Goal: Task Accomplishment & Management: Use online tool/utility

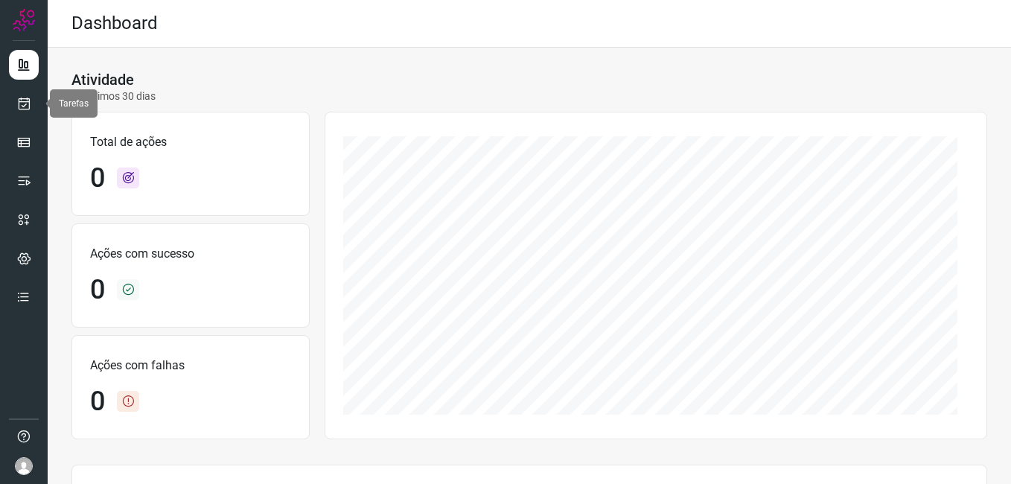
drag, startPoint x: 21, startPoint y: 107, endPoint x: 531, endPoint y: 107, distance: 510.5
click at [21, 107] on icon at bounding box center [24, 103] width 16 height 15
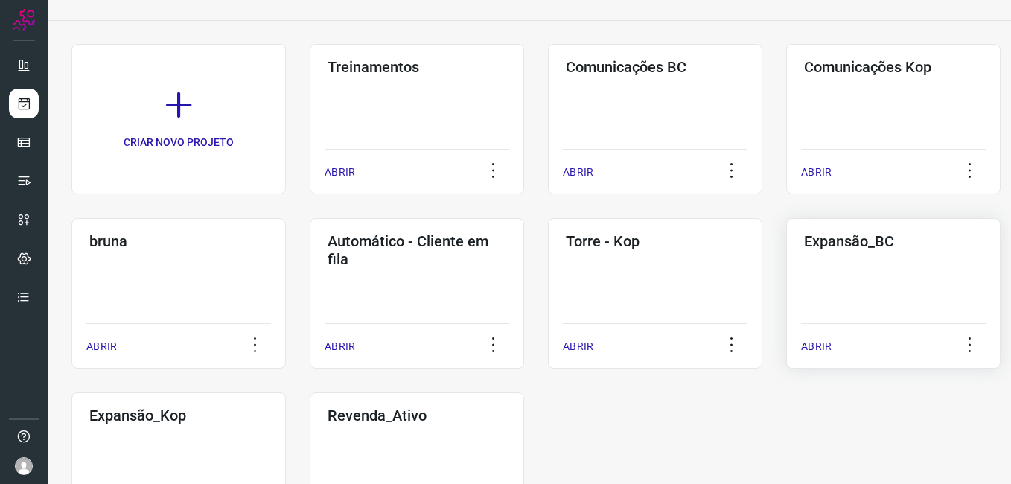
click at [286, 392] on div "Expansão_BC ABRIR" at bounding box center [178, 467] width 214 height 150
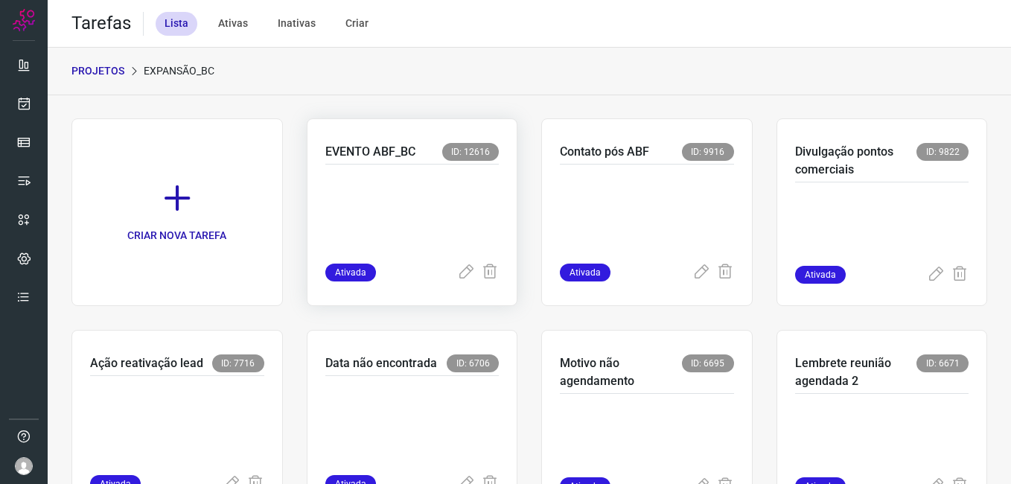
click at [398, 206] on p at bounding box center [412, 210] width 174 height 74
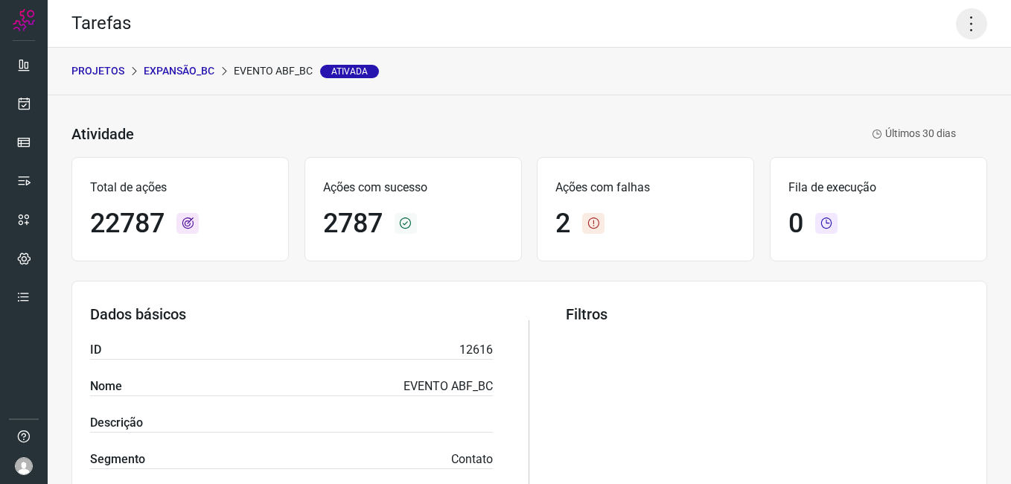
click at [956, 35] on icon at bounding box center [971, 23] width 31 height 31
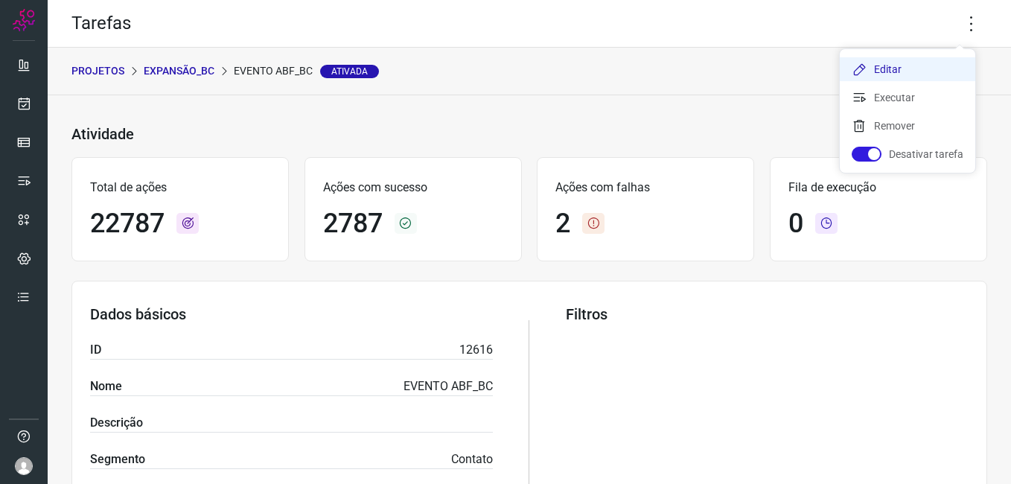
click at [892, 65] on li "Editar" at bounding box center [906, 69] width 135 height 24
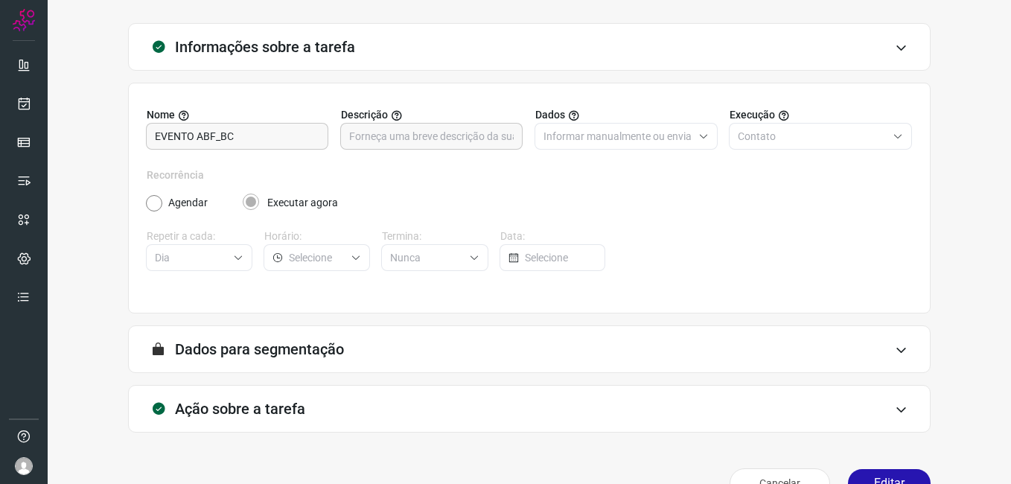
scroll to position [97, 0]
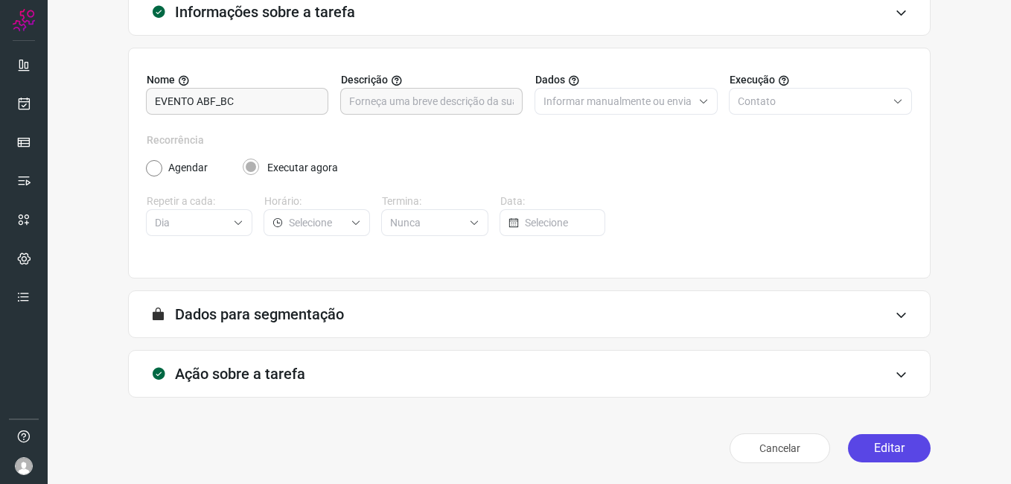
click at [859, 443] on button "Editar" at bounding box center [889, 448] width 83 height 28
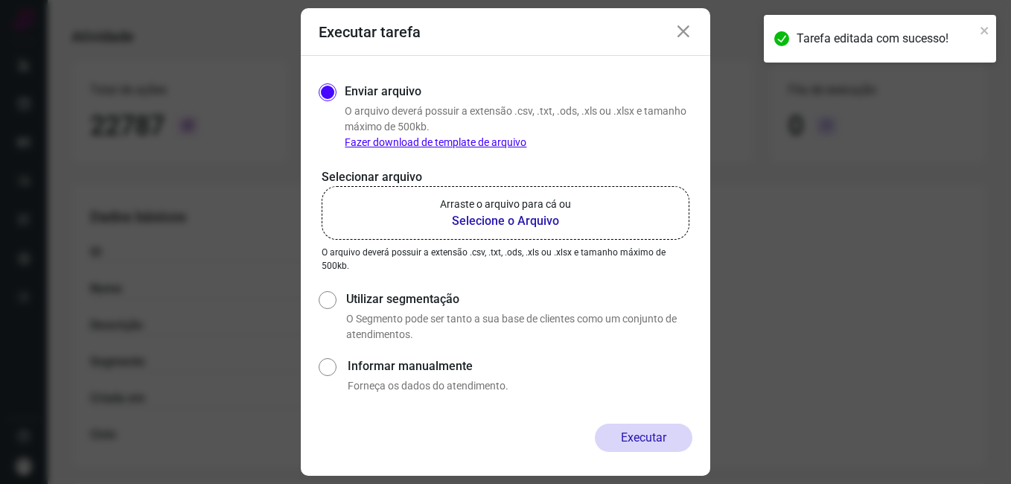
click at [461, 222] on b "Selecione o Arquivo" at bounding box center [505, 221] width 131 height 18
click at [0, 0] on input "Arraste o arquivo para cá ou Selecione o Arquivo" at bounding box center [0, 0] width 0 height 0
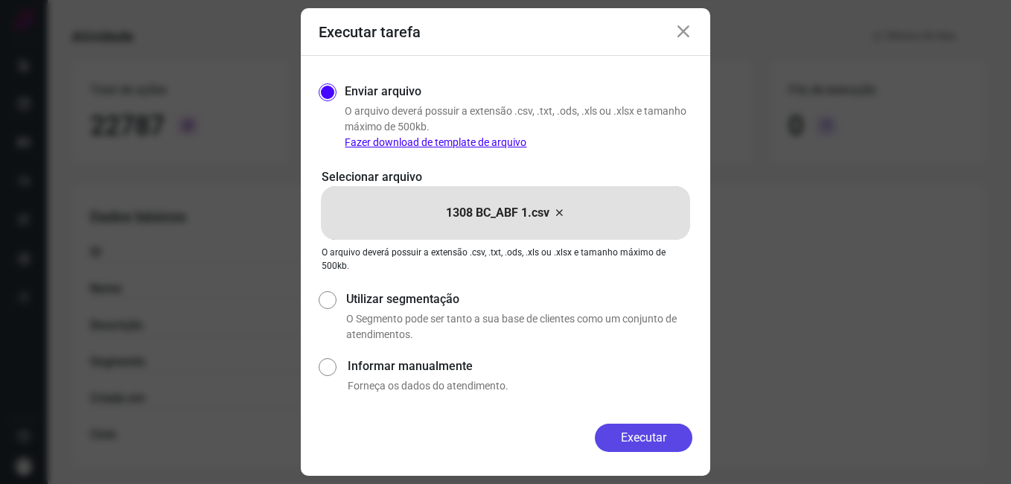
click at [609, 440] on button "Executar" at bounding box center [643, 437] width 97 height 28
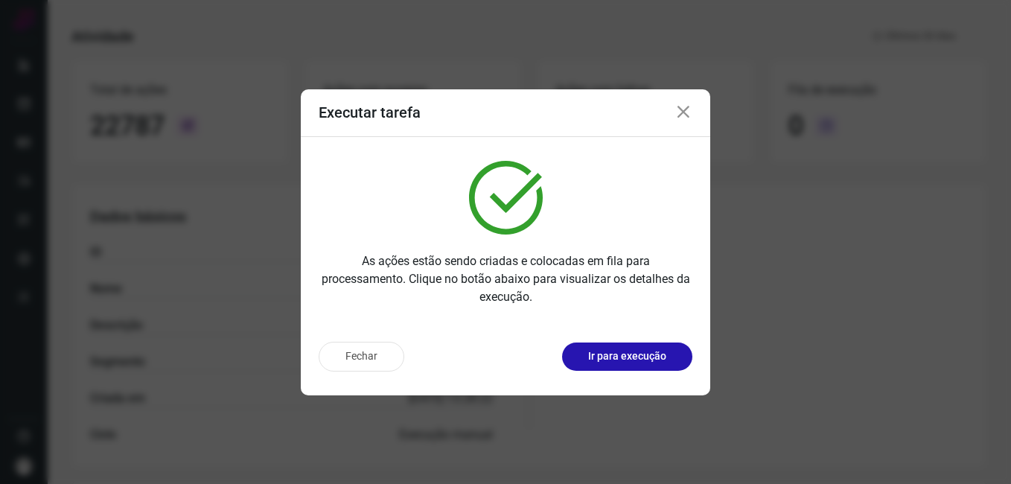
click at [350, 359] on button "Fechar" at bounding box center [362, 357] width 86 height 30
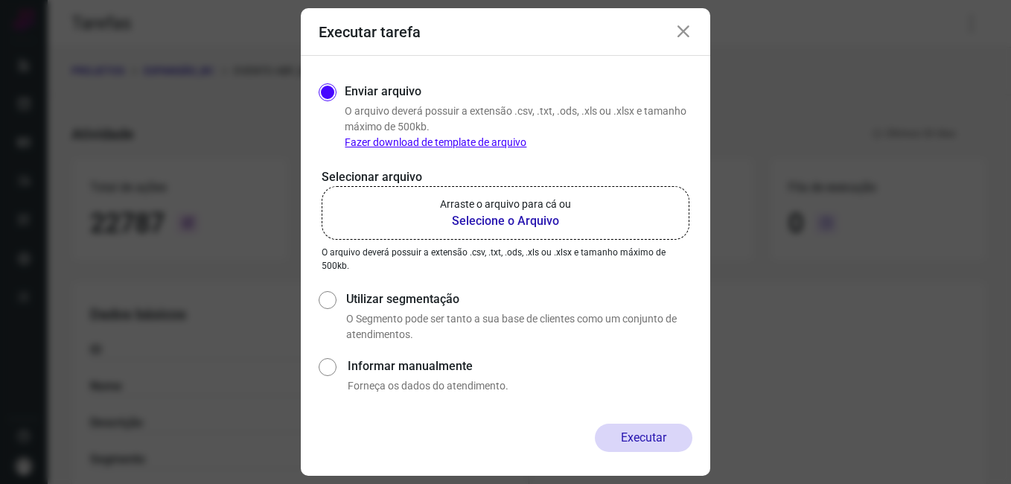
click at [673, 31] on div "Executar tarefa" at bounding box center [505, 32] width 409 height 48
click at [686, 29] on icon at bounding box center [683, 32] width 18 height 18
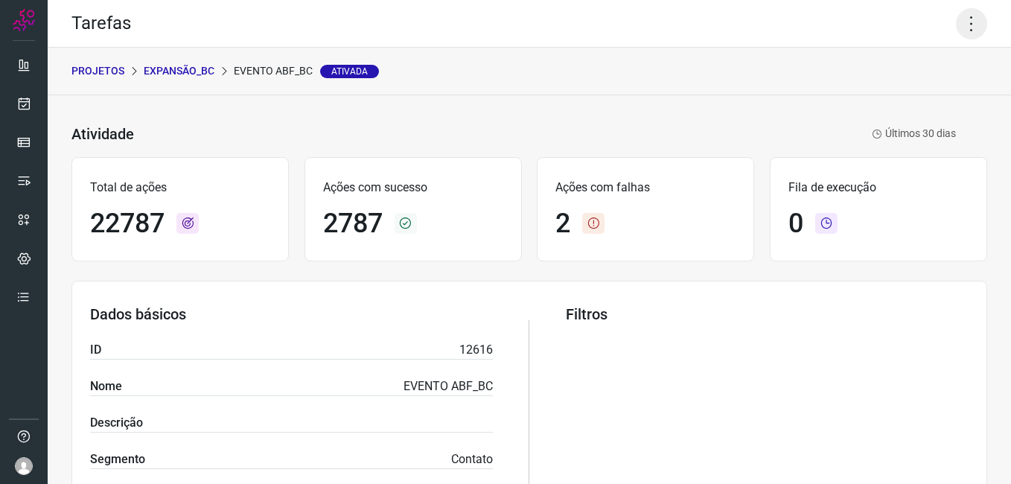
click at [975, 16] on icon at bounding box center [971, 23] width 31 height 31
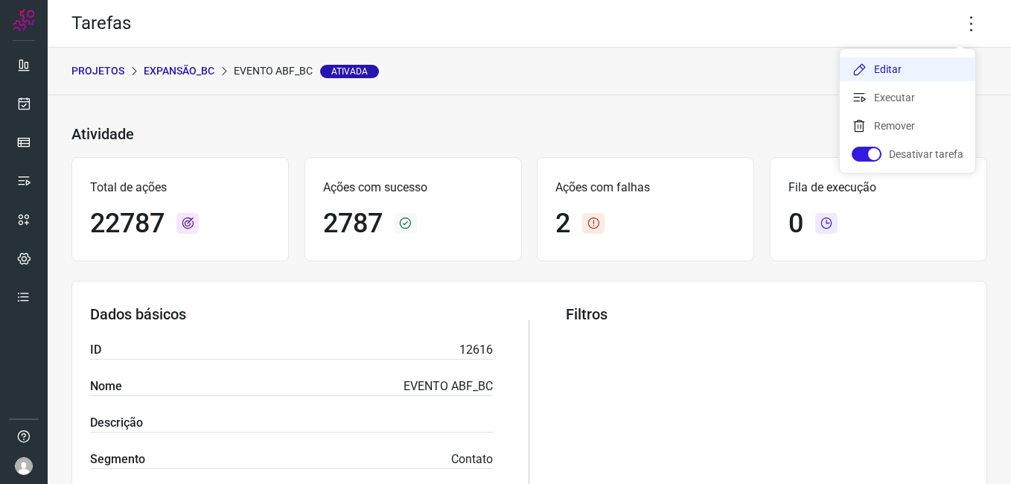
click at [913, 77] on li "Editar" at bounding box center [906, 69] width 135 height 24
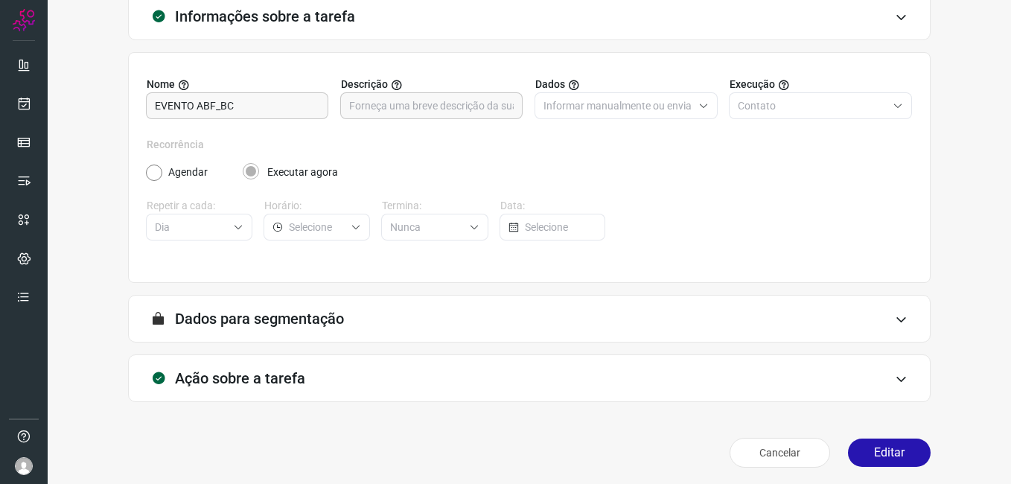
scroll to position [97, 0]
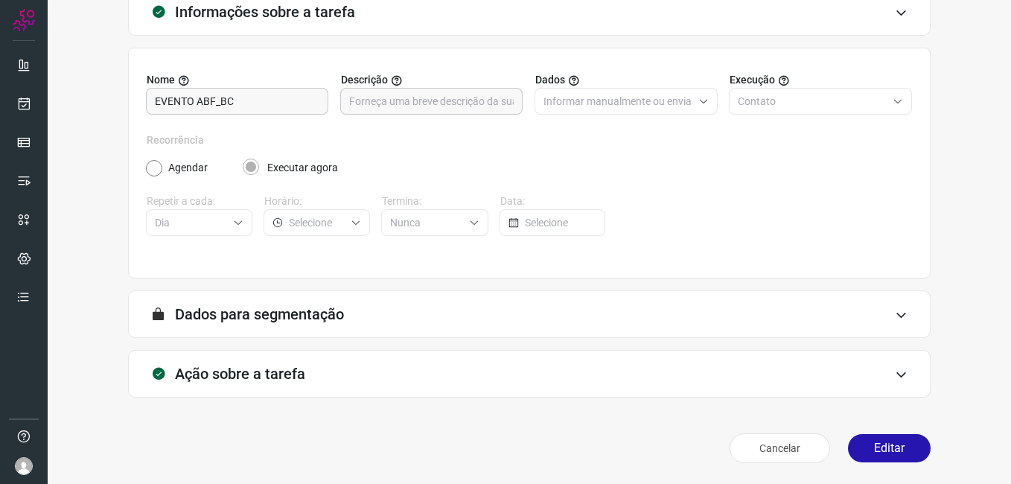
click at [887, 445] on button "Editar" at bounding box center [889, 448] width 83 height 28
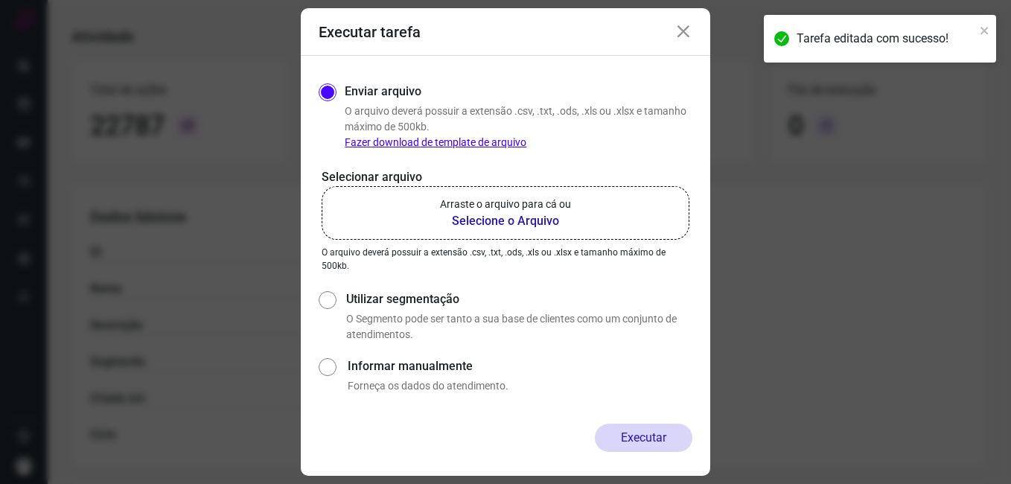
click at [484, 215] on b "Selecione o Arquivo" at bounding box center [505, 221] width 131 height 18
click at [0, 0] on input "Arraste o arquivo para cá ou Selecione o Arquivo" at bounding box center [0, 0] width 0 height 0
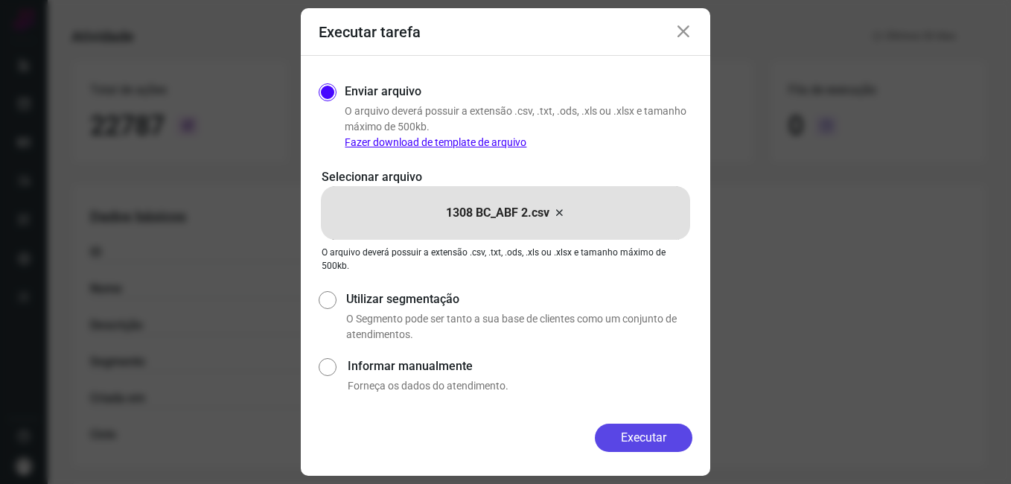
click at [605, 437] on button "Executar" at bounding box center [643, 437] width 97 height 28
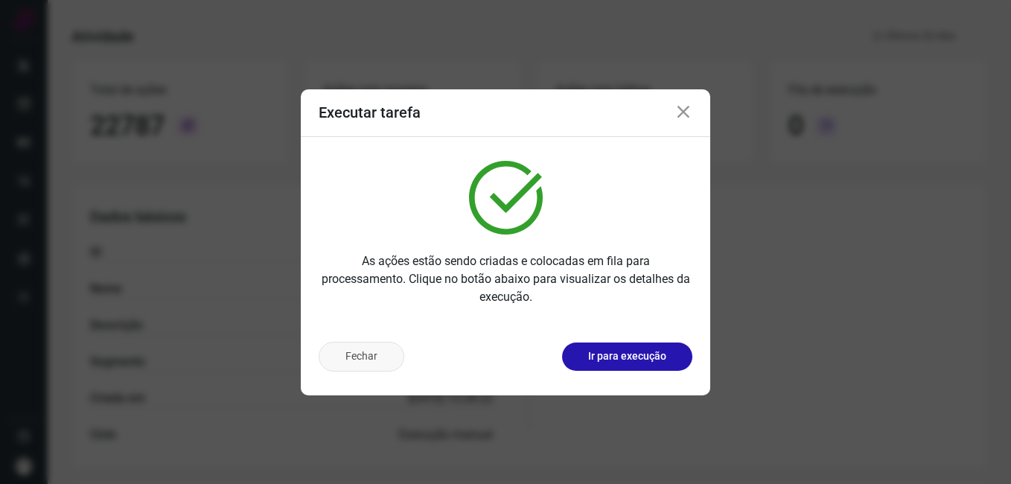
click at [358, 364] on button "Fechar" at bounding box center [362, 357] width 86 height 30
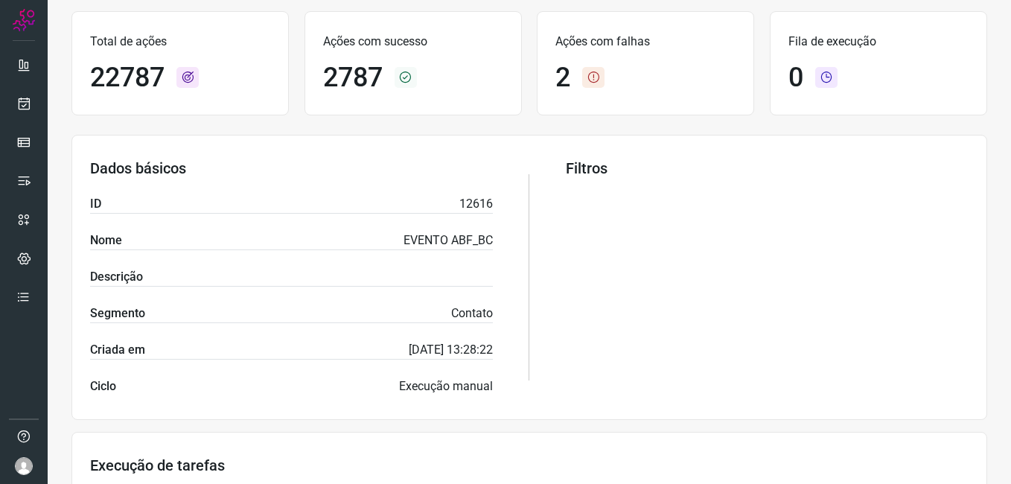
scroll to position [172, 0]
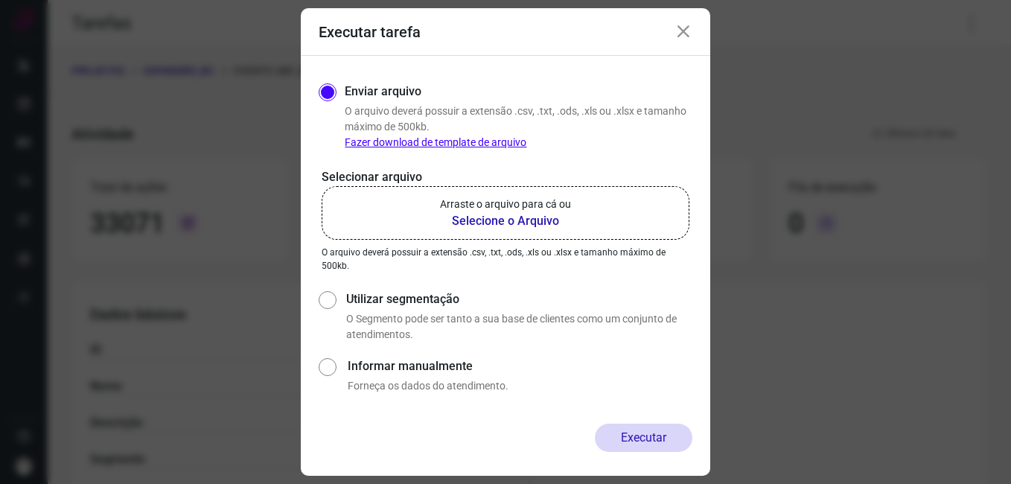
click at [671, 31] on div "Executar tarefa" at bounding box center [505, 32] width 409 height 48
click at [682, 39] on icon at bounding box center [683, 32] width 18 height 18
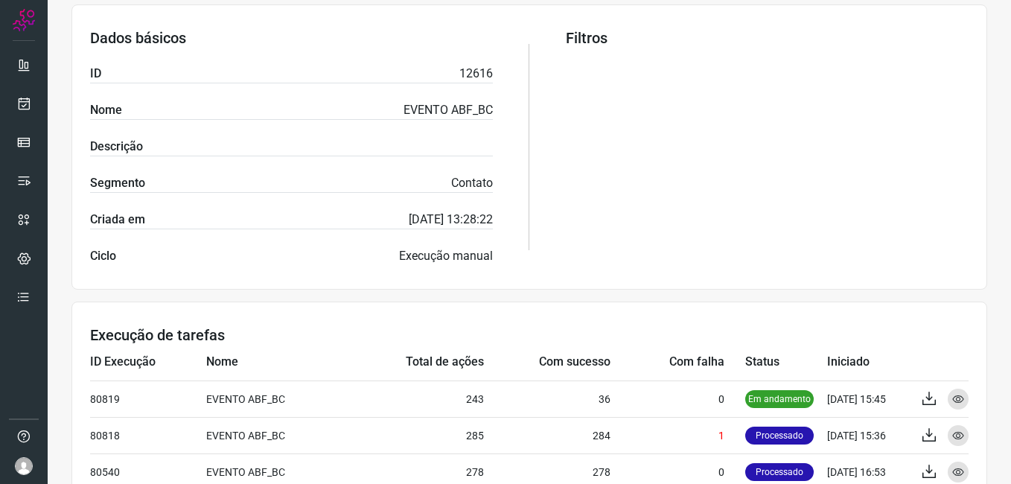
scroll to position [372, 0]
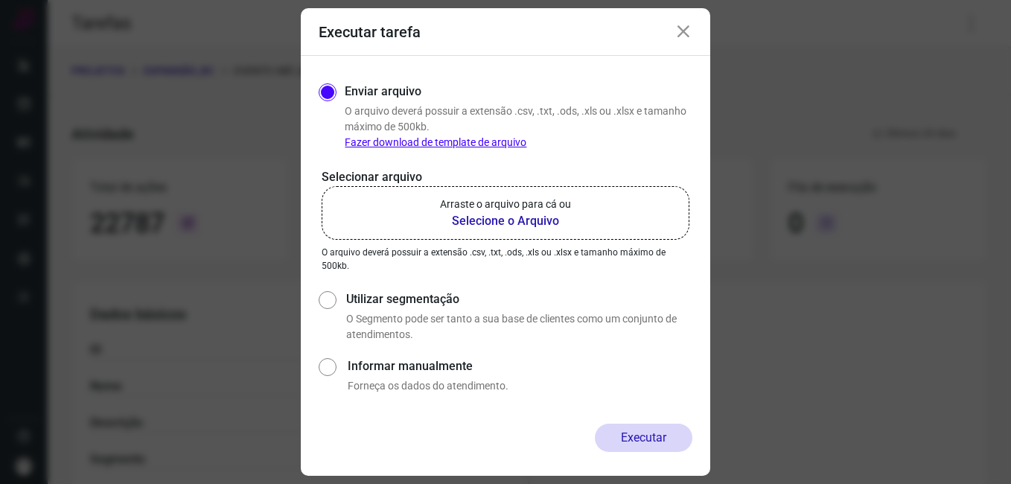
click at [679, 30] on icon at bounding box center [683, 32] width 18 height 18
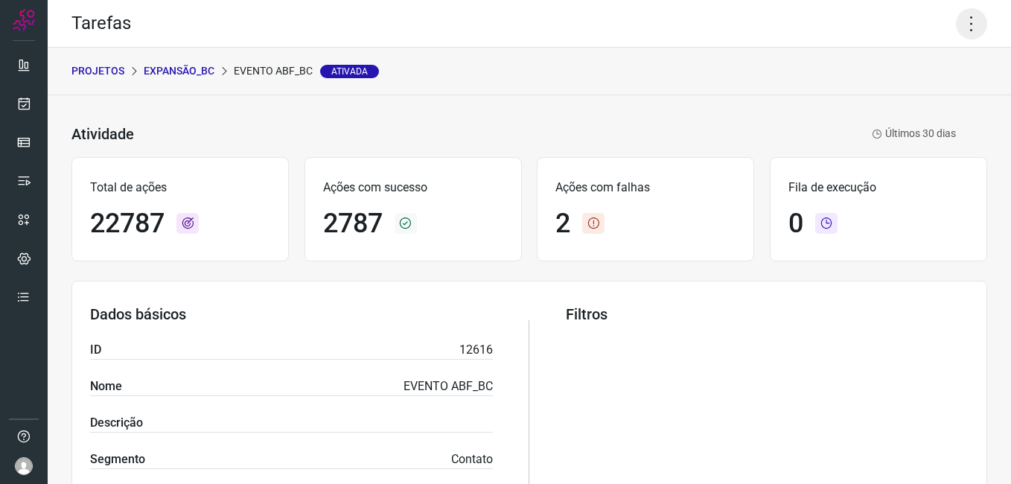
click at [958, 25] on icon at bounding box center [971, 23] width 31 height 31
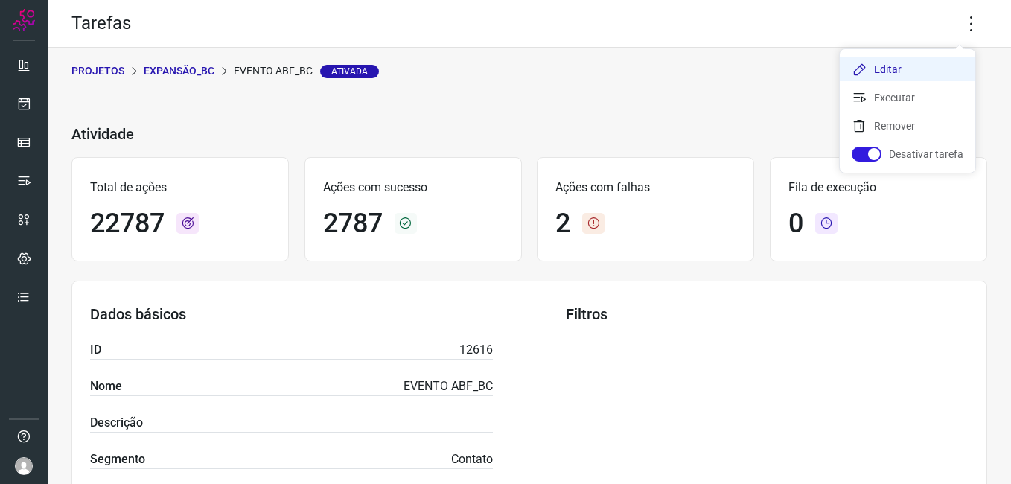
click at [895, 63] on li "Editar" at bounding box center [906, 69] width 135 height 24
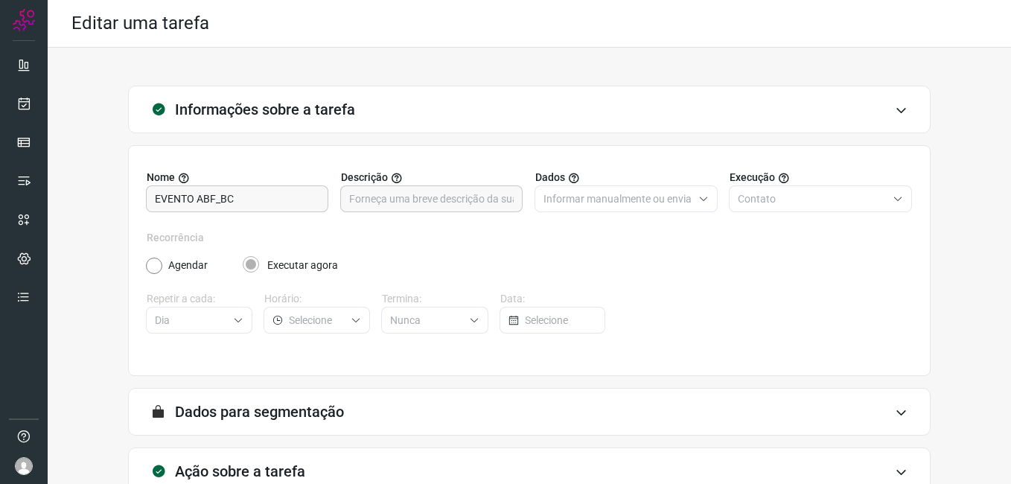
click at [644, 117] on div "Informações sobre a tarefa" at bounding box center [529, 110] width 802 height 48
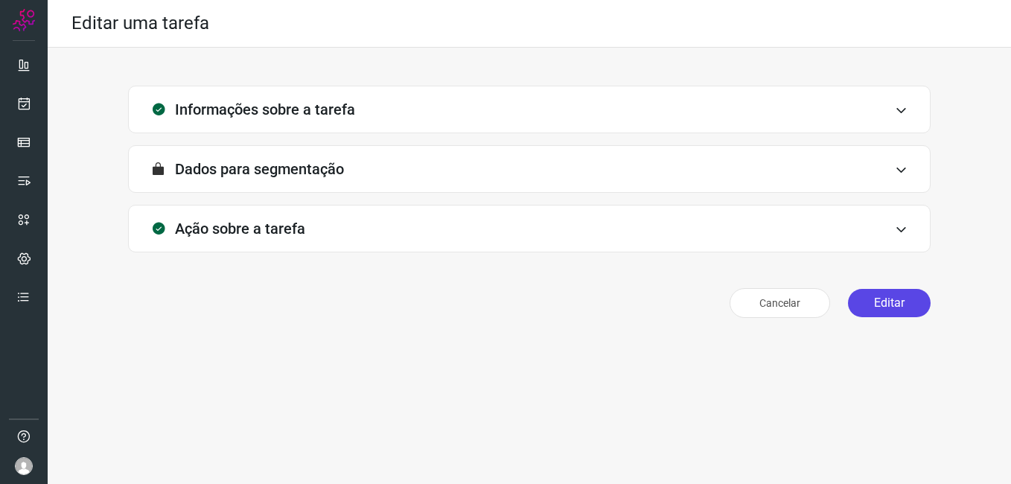
click at [890, 291] on button "Editar" at bounding box center [889, 303] width 83 height 28
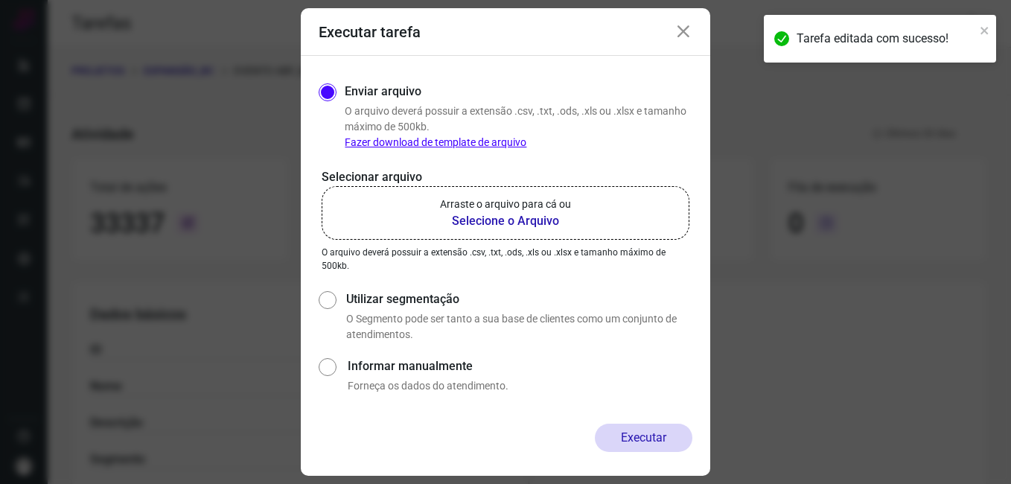
click at [677, 32] on icon at bounding box center [683, 32] width 18 height 18
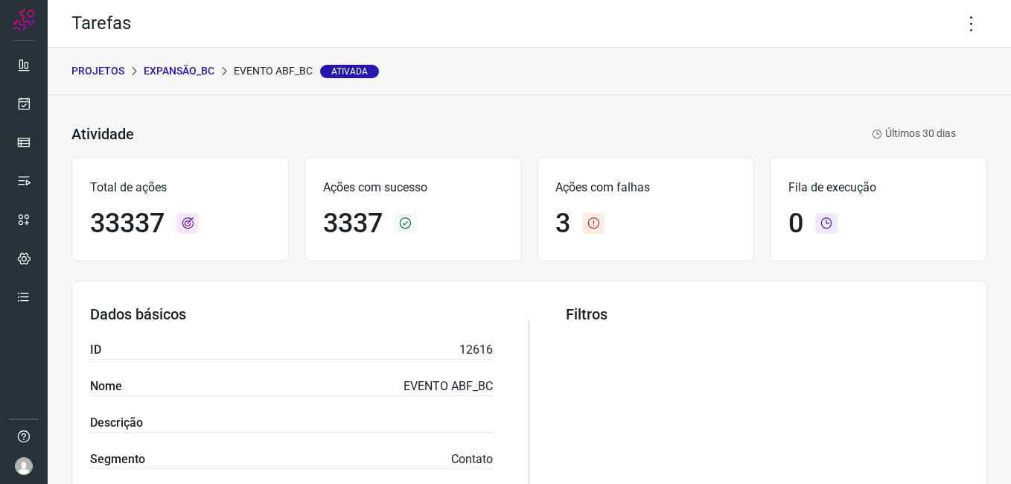
click at [963, 18] on div "Tarefa editada com sucesso!" at bounding box center [880, 15] width 238 height 6
click at [959, 24] on icon at bounding box center [971, 23] width 31 height 31
click at [904, 69] on li "Editar" at bounding box center [906, 69] width 135 height 24
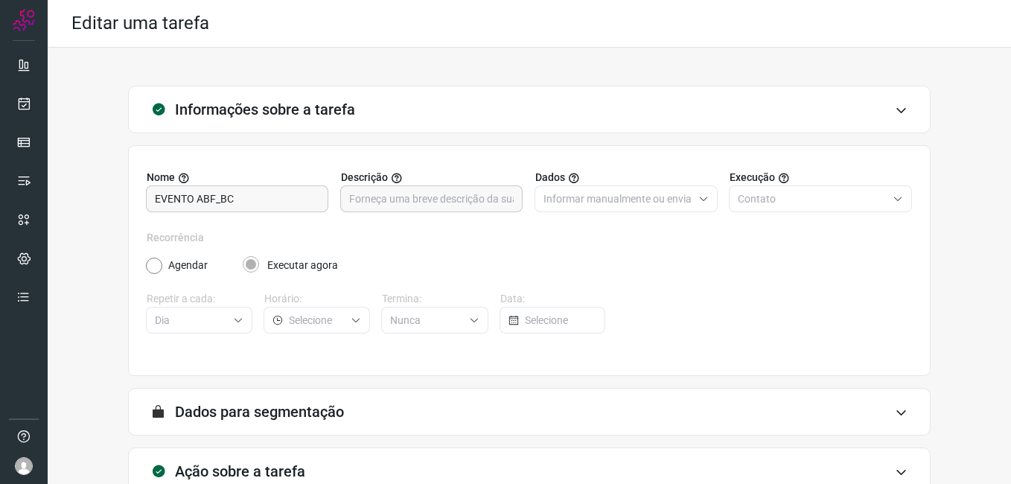
click at [601, 259] on div "Agendar Executar agora" at bounding box center [529, 265] width 766 height 16
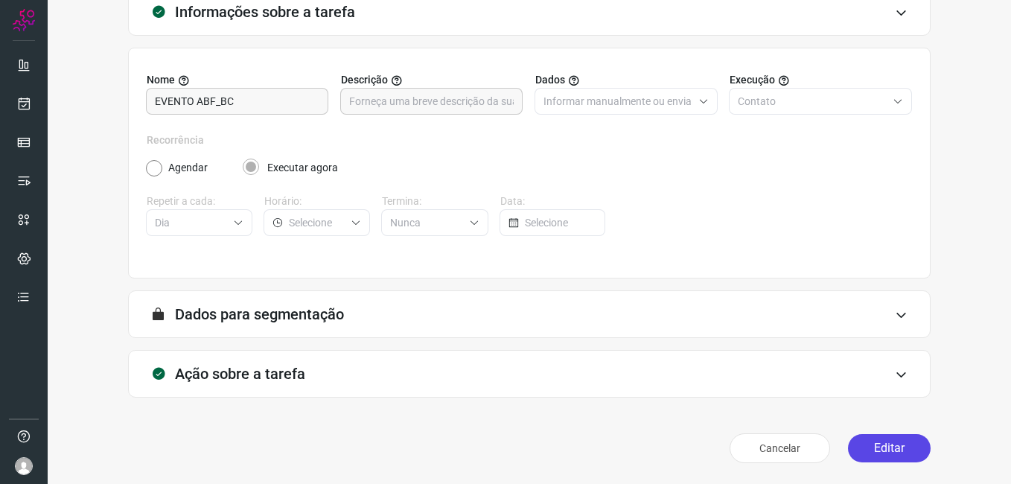
click at [895, 455] on button "Editar" at bounding box center [889, 448] width 83 height 28
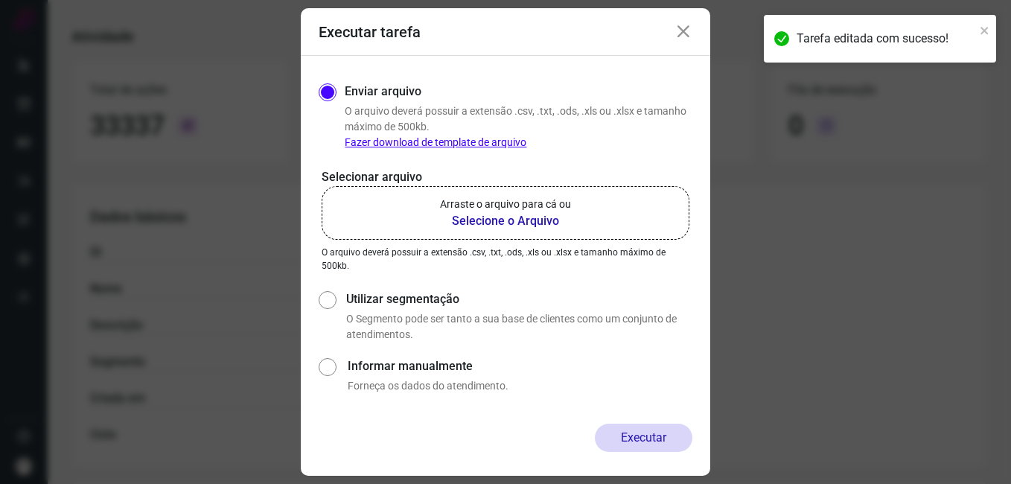
click at [483, 224] on b "Selecione o Arquivo" at bounding box center [505, 221] width 131 height 18
click at [0, 0] on input "Arraste o arquivo para cá ou Selecione o Arquivo" at bounding box center [0, 0] width 0 height 0
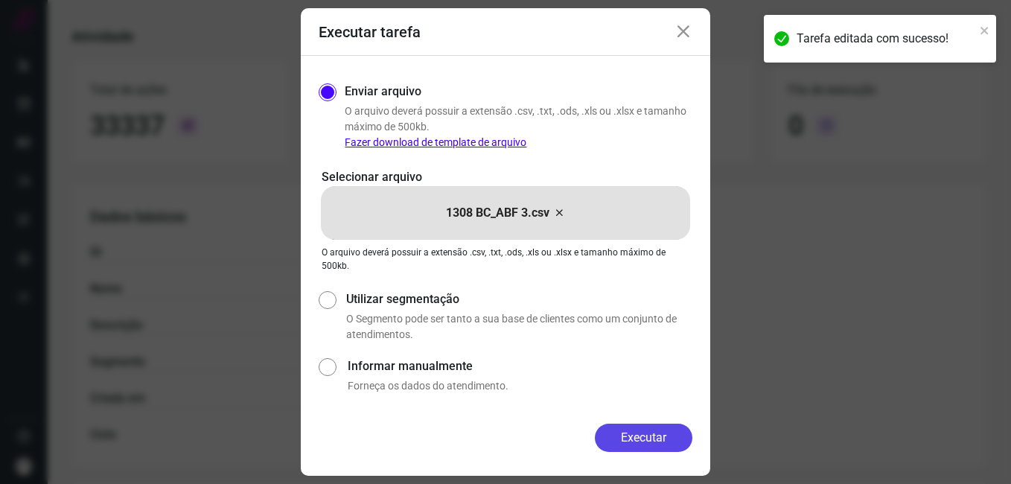
click at [610, 444] on button "Executar" at bounding box center [643, 437] width 97 height 28
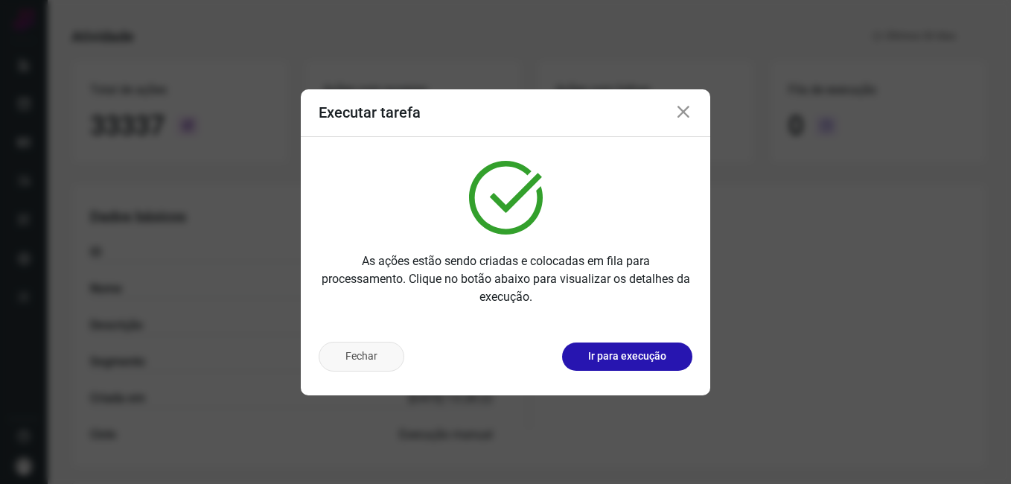
click at [366, 351] on button "Fechar" at bounding box center [362, 357] width 86 height 30
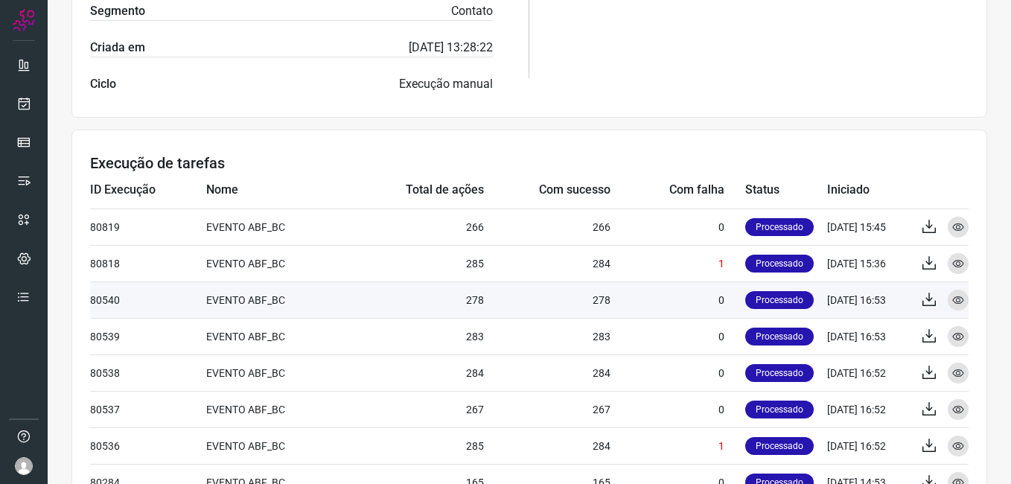
scroll to position [470, 0]
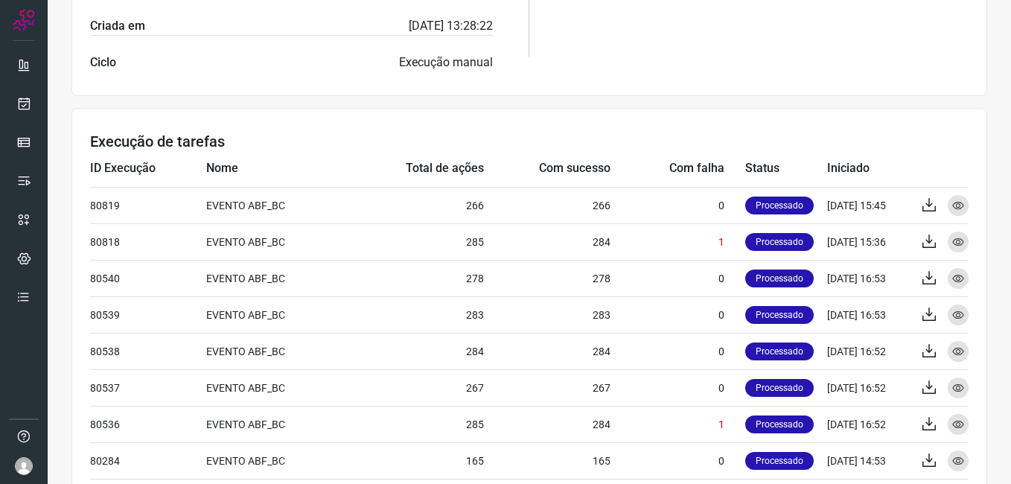
drag, startPoint x: 53, startPoint y: 341, endPoint x: 394, endPoint y: 234, distance: 358.0
click at [52, 340] on div "Atividade EVENTO ABF_BC Ativada Últimos 30 dias Total de ações 33337 Ações com …" at bounding box center [529, 127] width 963 height 1002
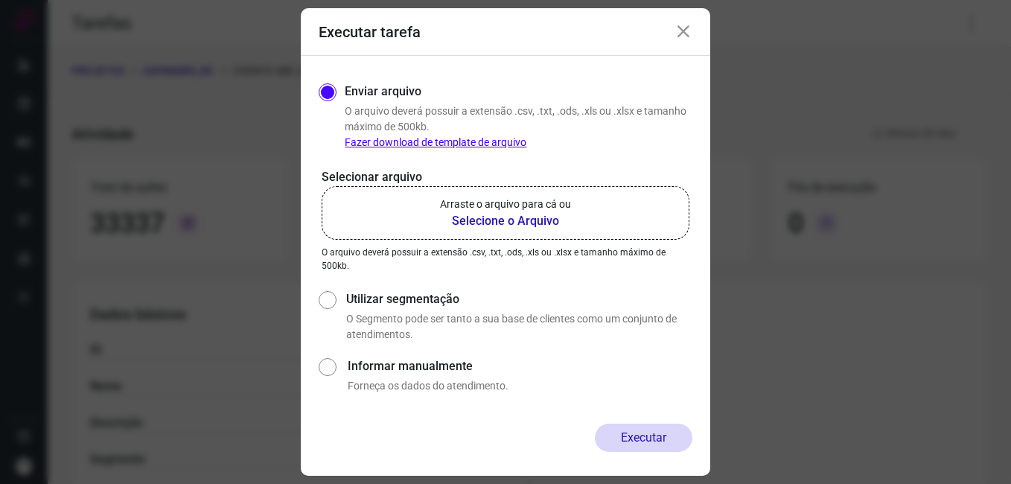
click at [680, 26] on icon at bounding box center [683, 32] width 18 height 18
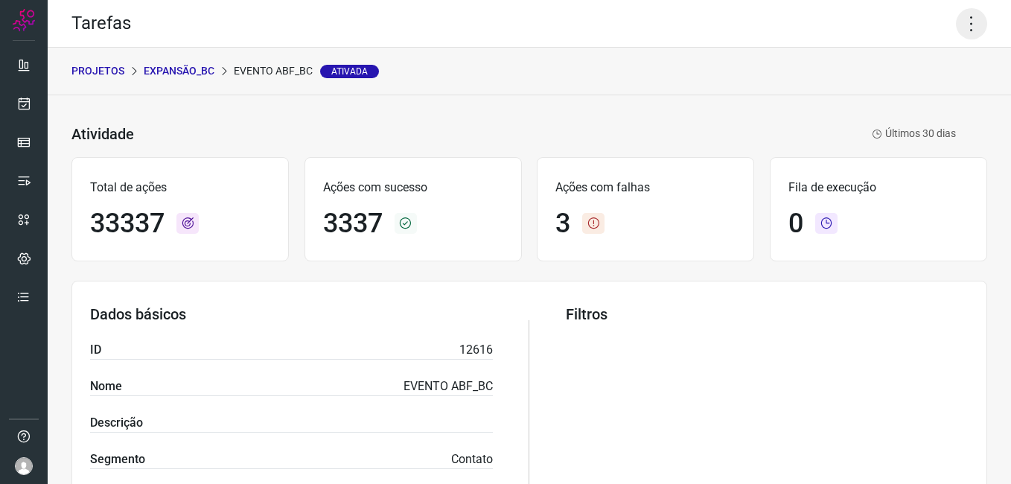
click at [957, 23] on icon at bounding box center [971, 23] width 31 height 31
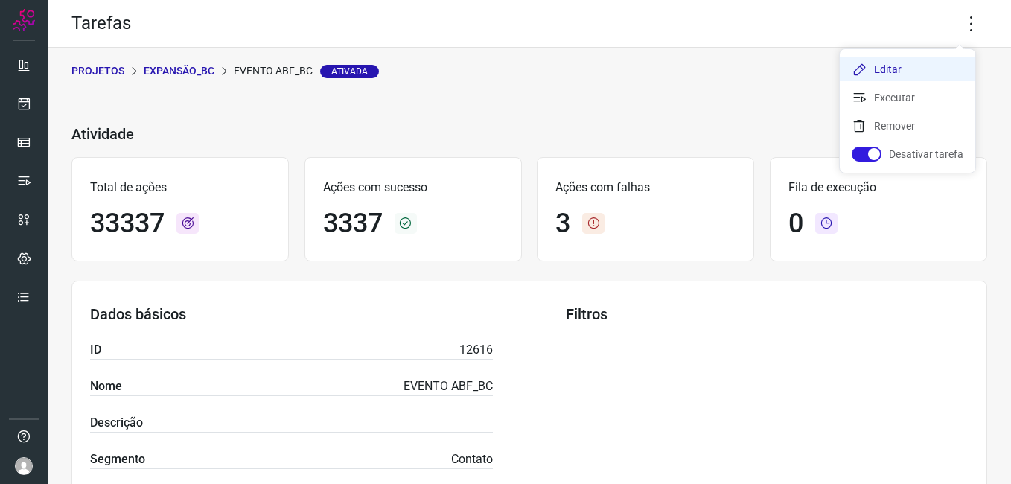
click at [900, 63] on li "Editar" at bounding box center [906, 69] width 135 height 24
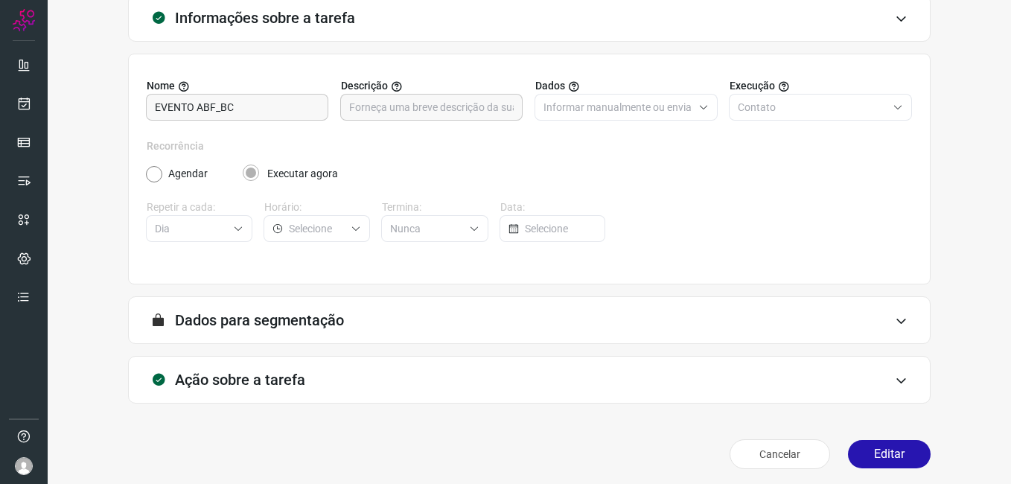
scroll to position [97, 0]
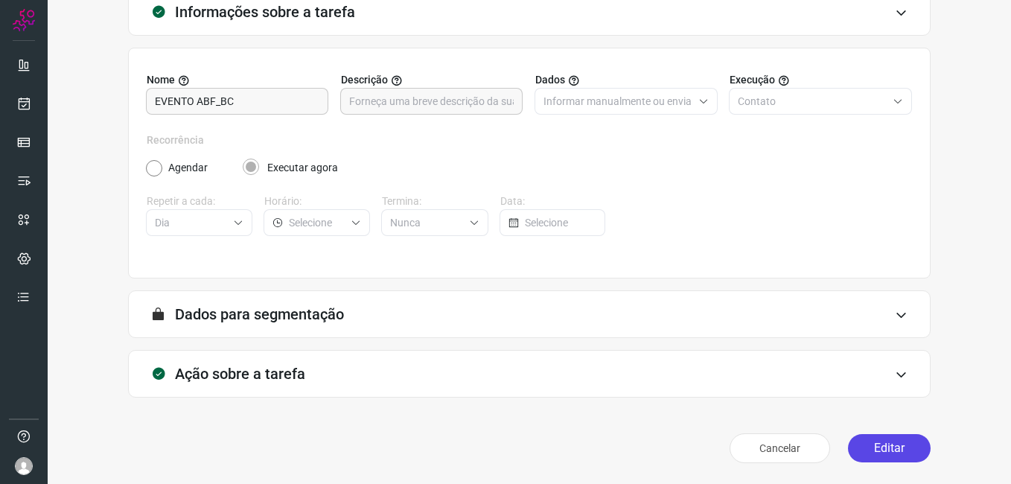
click at [876, 448] on button "Editar" at bounding box center [889, 448] width 83 height 28
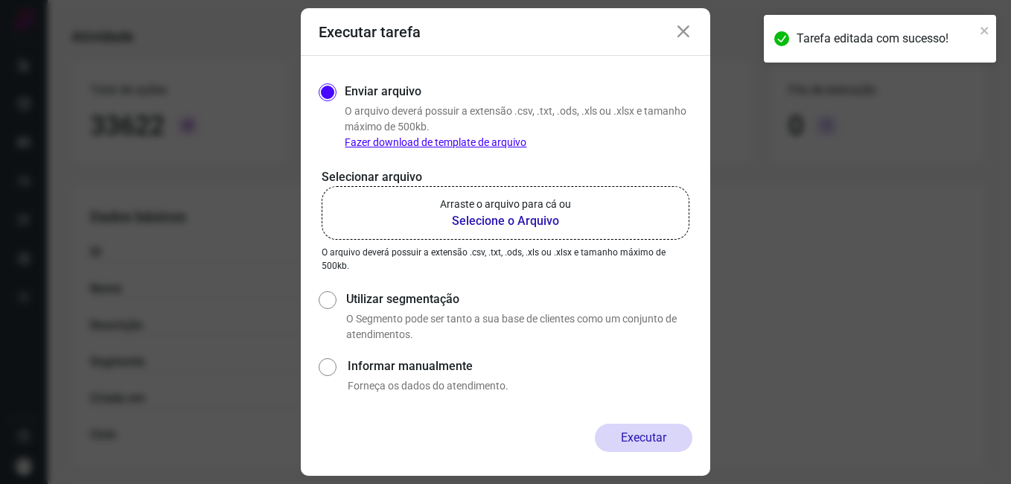
click at [511, 217] on b "Selecione o Arquivo" at bounding box center [505, 221] width 131 height 18
click at [0, 0] on input "Arraste o arquivo para cá ou Selecione o Arquivo" at bounding box center [0, 0] width 0 height 0
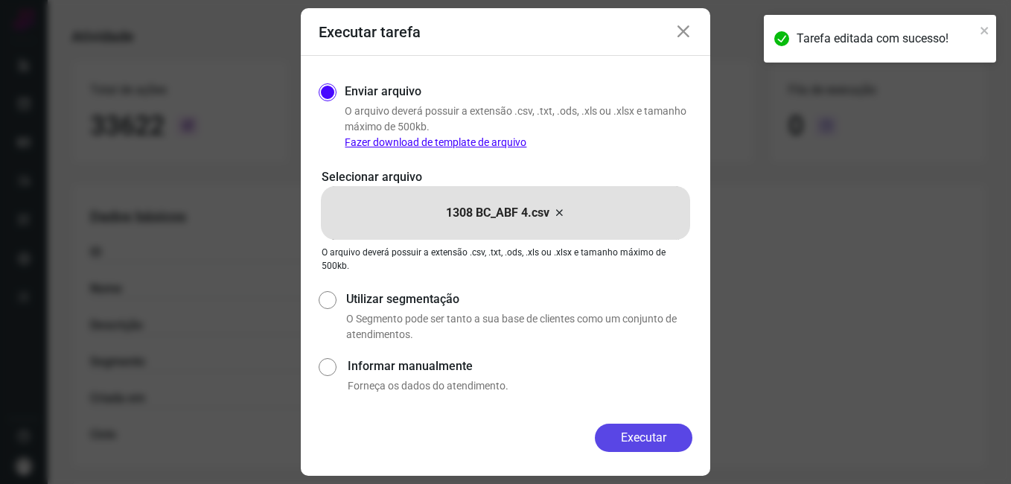
click at [609, 429] on button "Executar" at bounding box center [643, 437] width 97 height 28
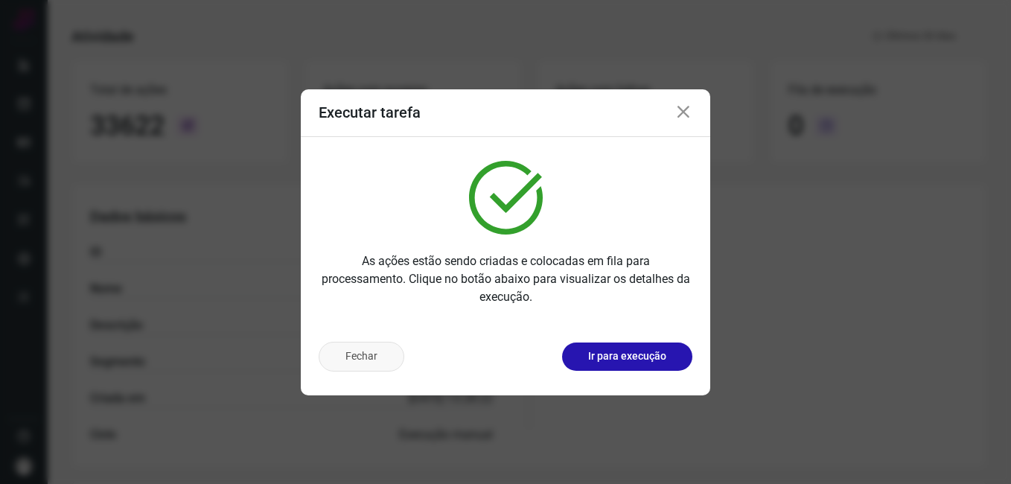
click at [373, 361] on button "Fechar" at bounding box center [362, 357] width 86 height 30
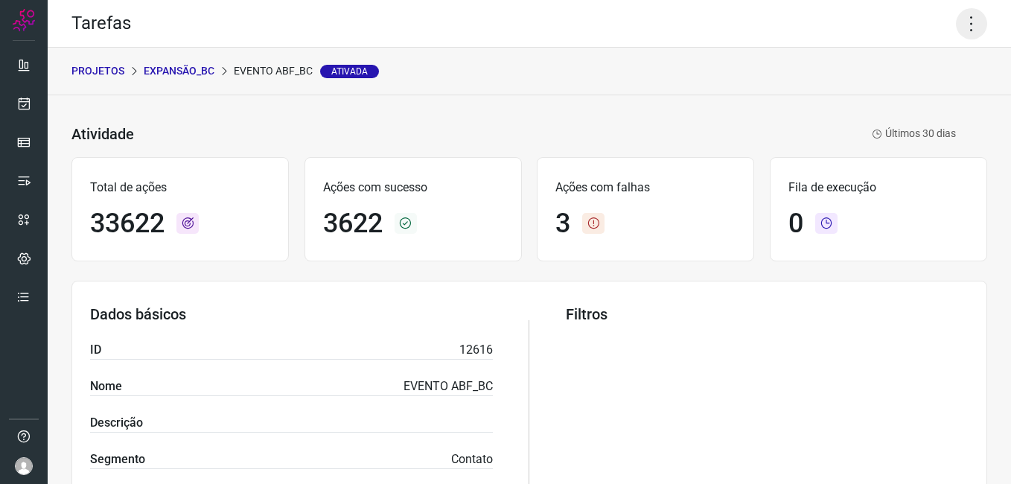
click at [956, 23] on icon at bounding box center [971, 23] width 31 height 31
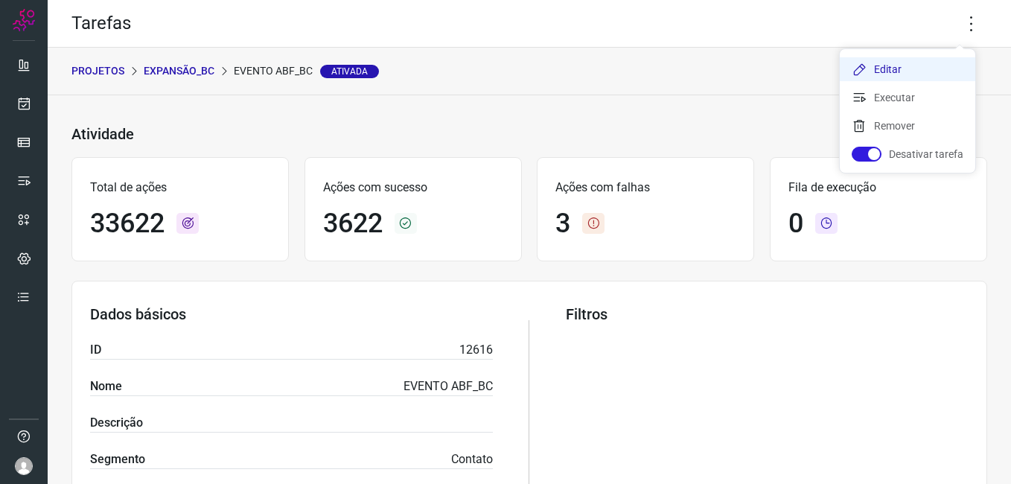
click at [899, 65] on li "Editar" at bounding box center [906, 69] width 135 height 24
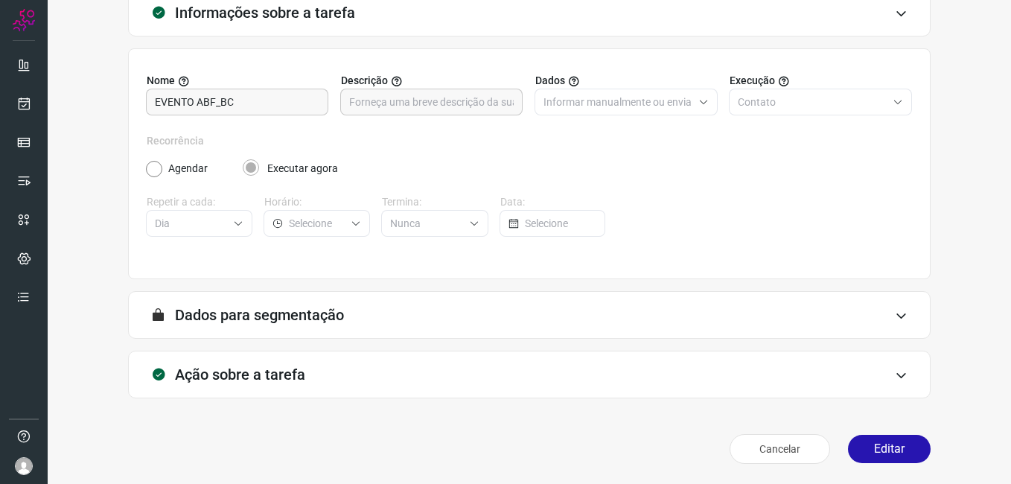
scroll to position [97, 0]
click at [852, 447] on button "Editar" at bounding box center [889, 448] width 83 height 28
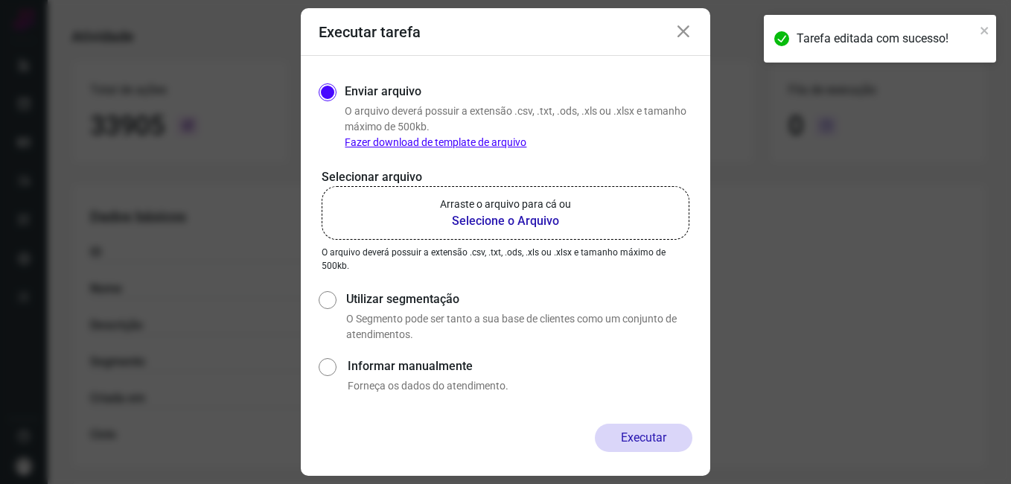
click at [494, 223] on b "Selecione o Arquivo" at bounding box center [505, 221] width 131 height 18
click at [0, 0] on input "Arraste o arquivo para cá ou Selecione o Arquivo" at bounding box center [0, 0] width 0 height 0
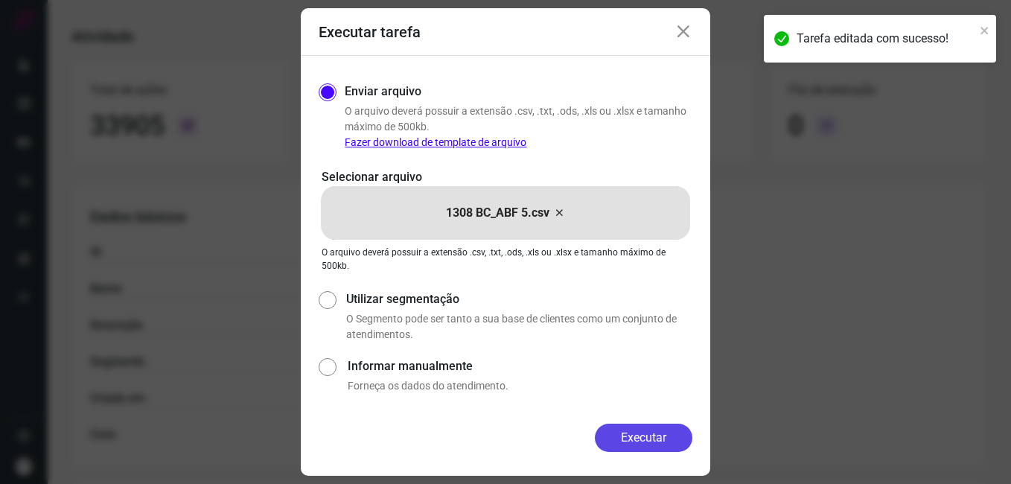
click at [622, 426] on button "Executar" at bounding box center [643, 437] width 97 height 28
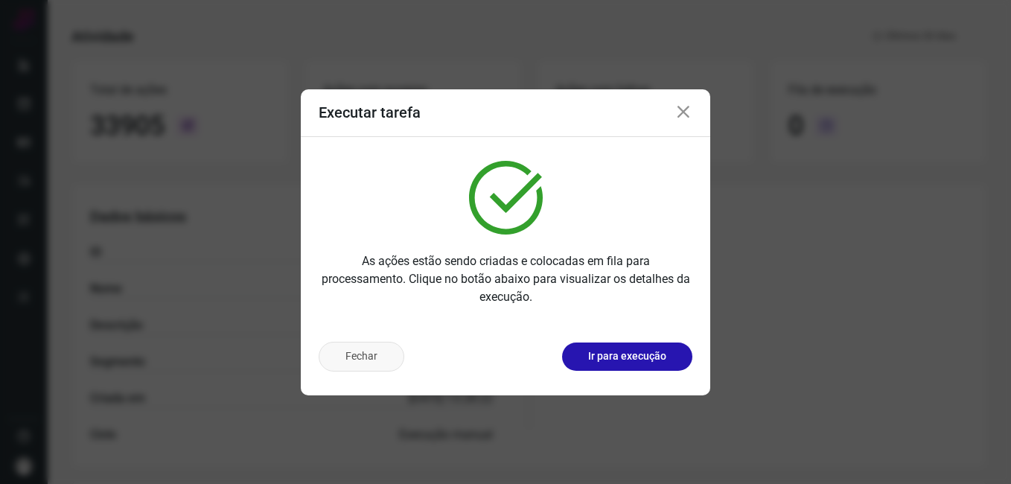
click at [366, 359] on button "Fechar" at bounding box center [362, 357] width 86 height 30
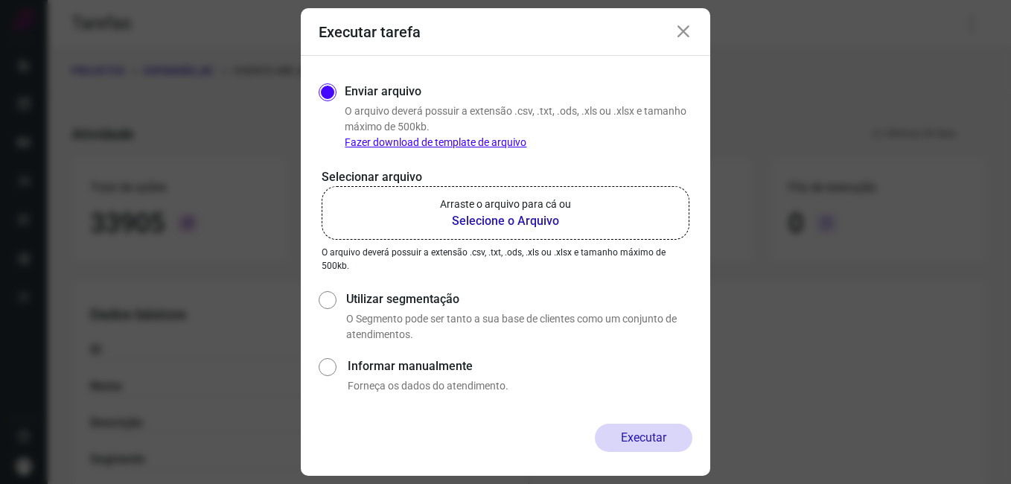
click at [691, 23] on icon at bounding box center [683, 32] width 18 height 18
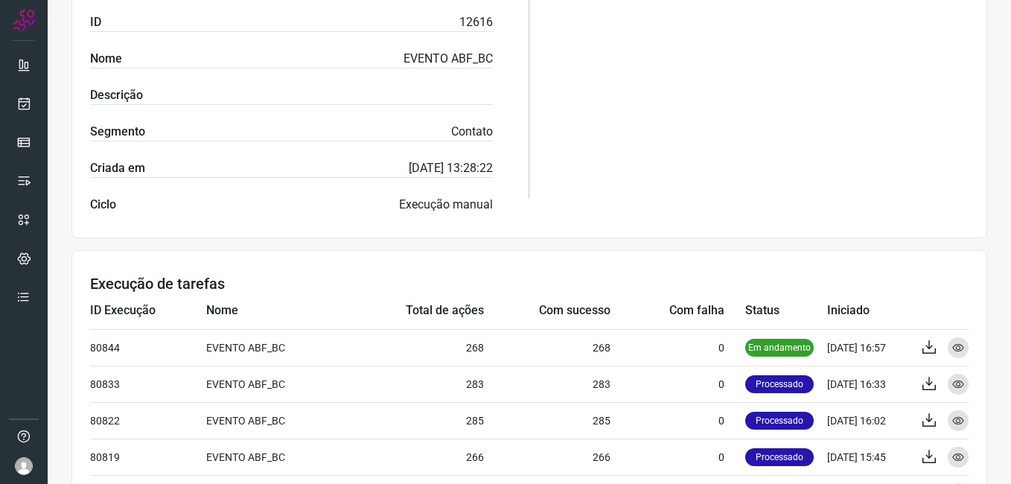
scroll to position [447, 0]
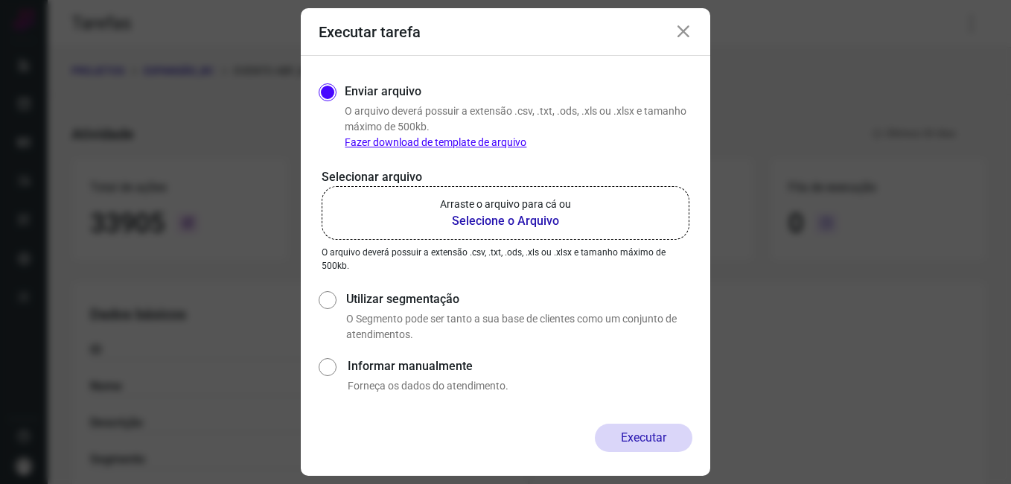
click at [694, 32] on div "Executar tarefa" at bounding box center [505, 32] width 409 height 48
click at [676, 33] on icon at bounding box center [683, 32] width 18 height 18
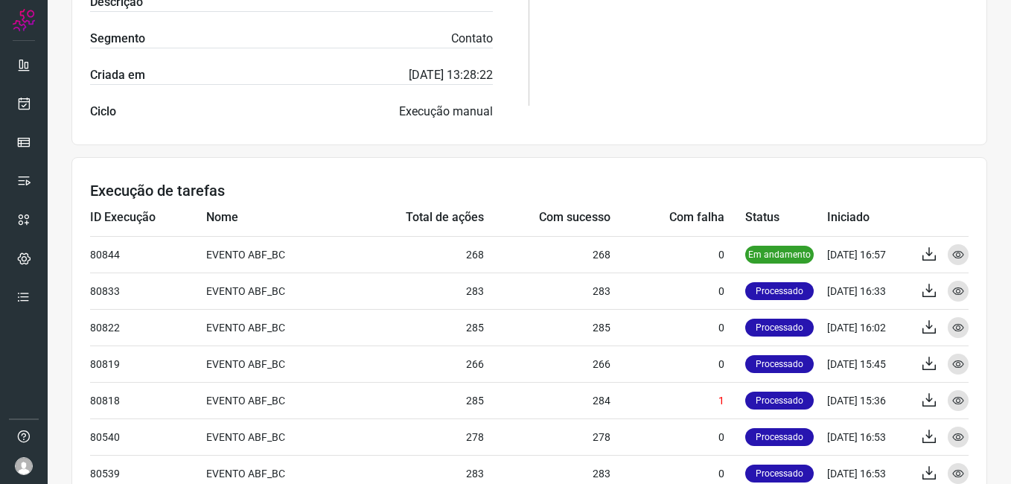
scroll to position [447, 0]
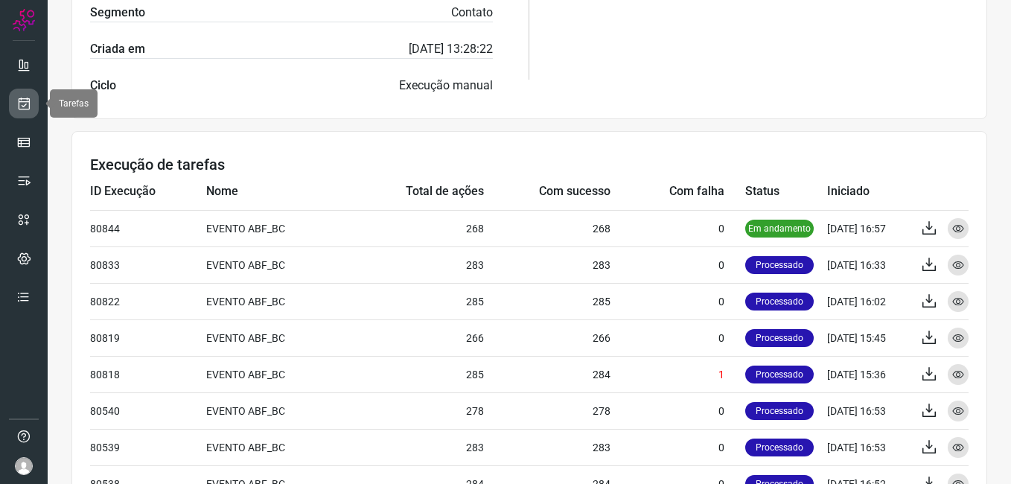
click at [23, 110] on icon at bounding box center [24, 103] width 16 height 15
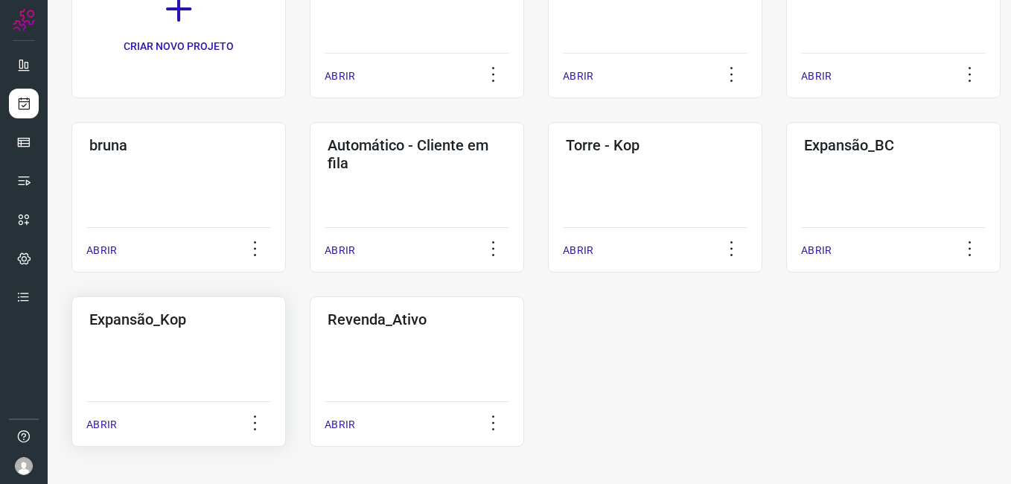
click at [310, 356] on div "Expansão_Kop ABRIR" at bounding box center [417, 371] width 214 height 150
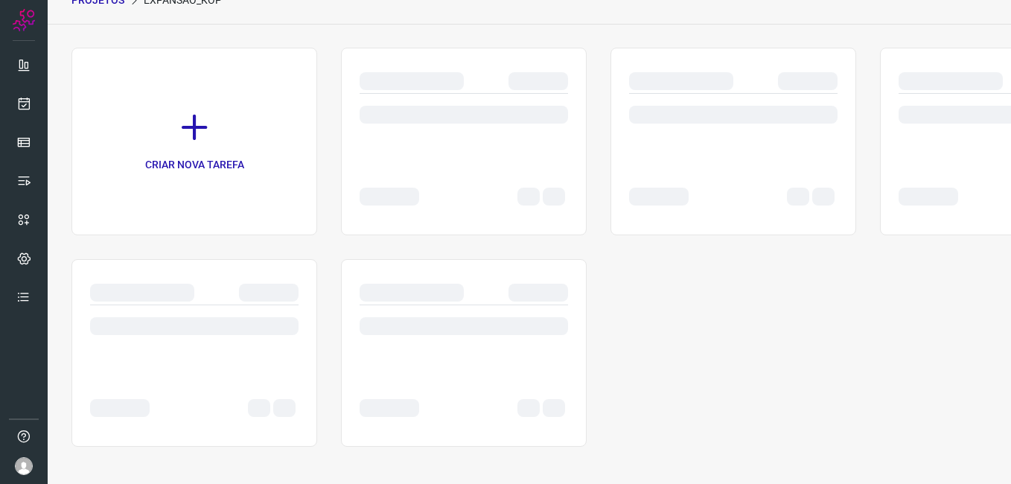
scroll to position [71, 0]
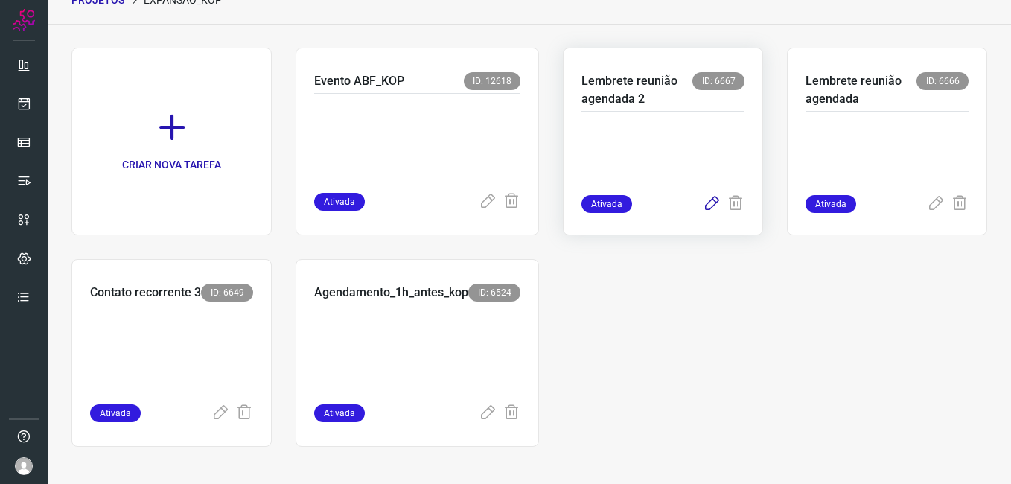
click at [703, 205] on icon at bounding box center [712, 204] width 18 height 18
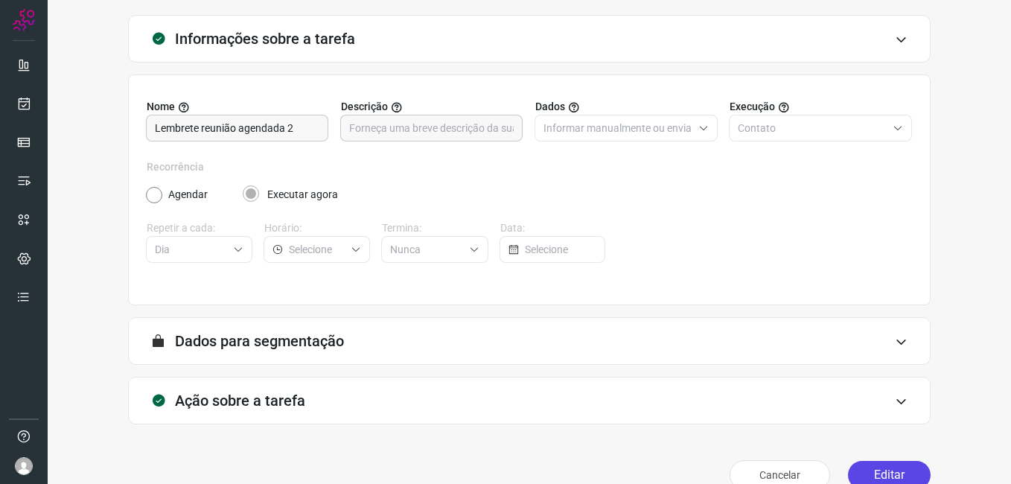
click at [868, 468] on button "Editar" at bounding box center [889, 475] width 83 height 28
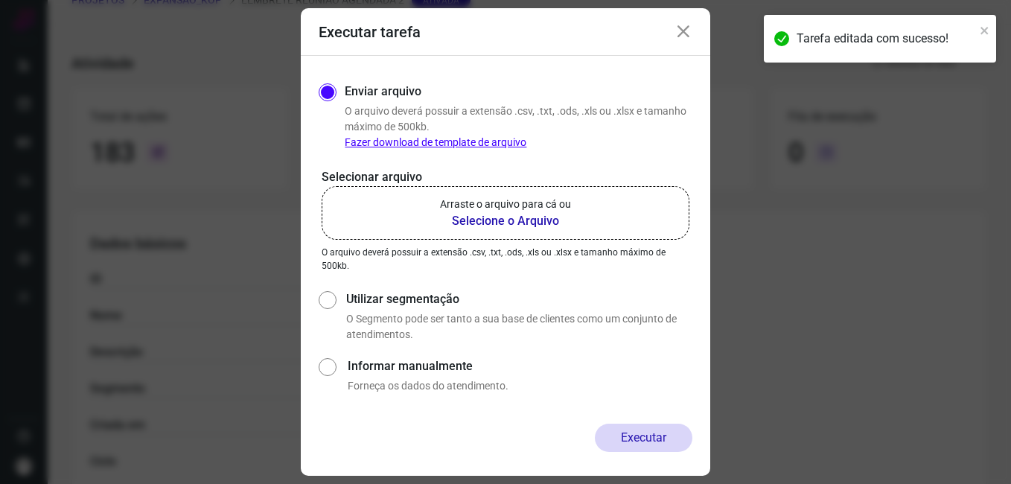
click at [543, 216] on b "Selecione o Arquivo" at bounding box center [505, 221] width 131 height 18
click at [0, 0] on input "Arraste o arquivo para cá ou Selecione o Arquivo" at bounding box center [0, 0] width 0 height 0
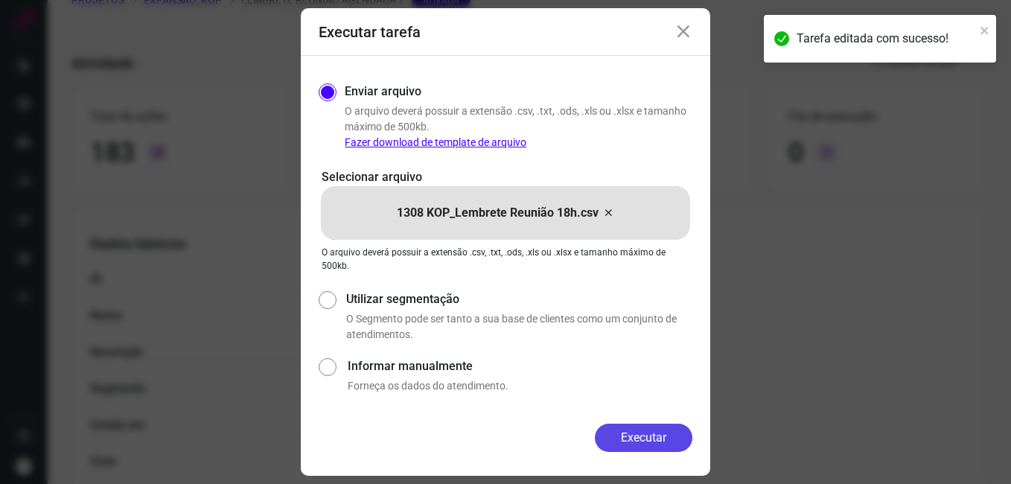
click at [605, 437] on button "Executar" at bounding box center [643, 437] width 97 height 28
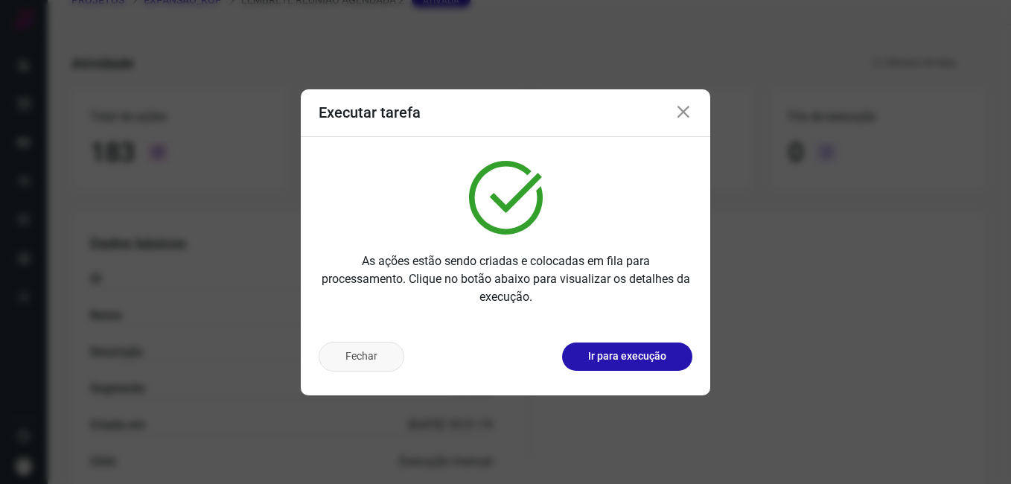
click at [369, 359] on button "Fechar" at bounding box center [362, 357] width 86 height 30
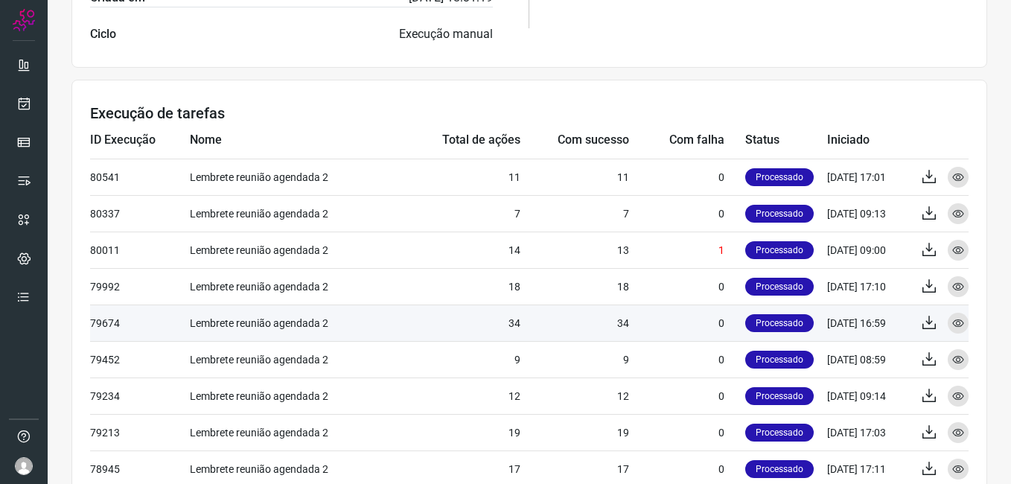
scroll to position [517, 0]
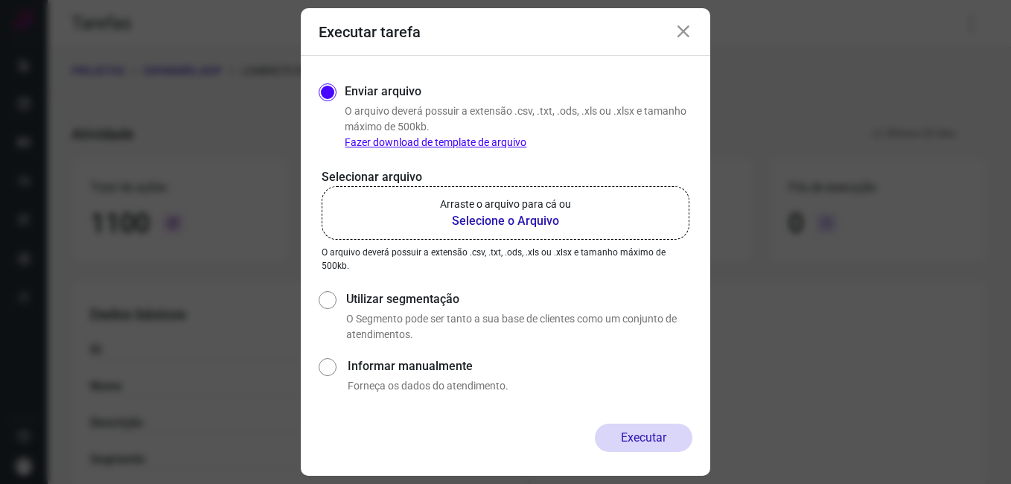
click at [690, 29] on icon at bounding box center [683, 32] width 18 height 18
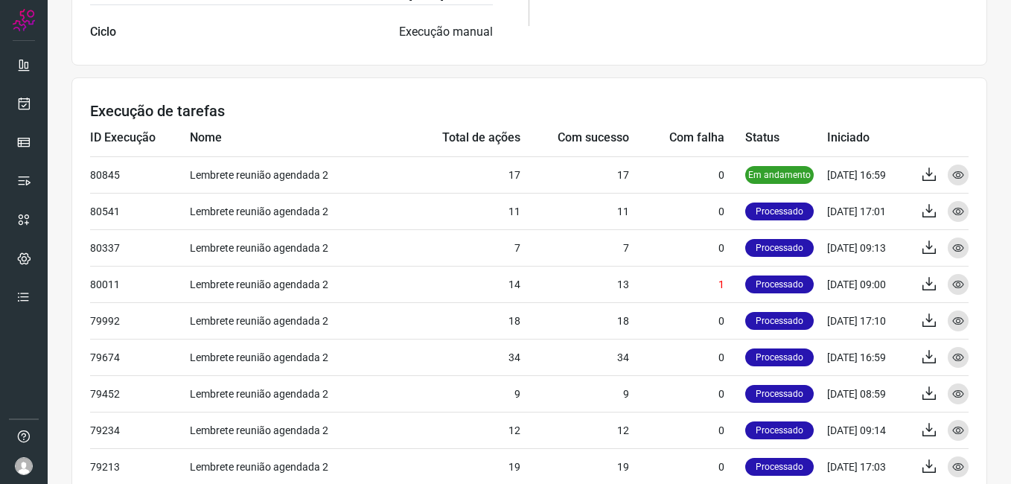
scroll to position [521, 0]
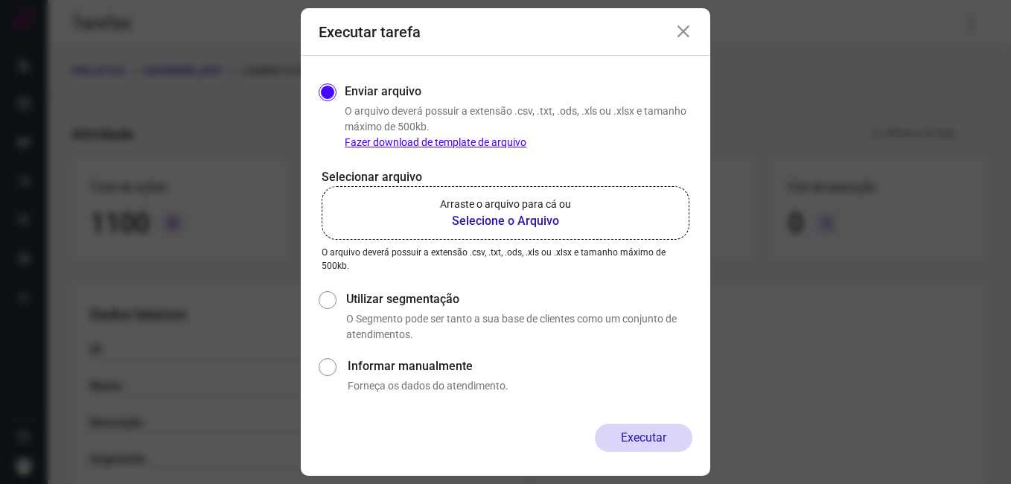
click at [682, 28] on icon at bounding box center [683, 32] width 18 height 18
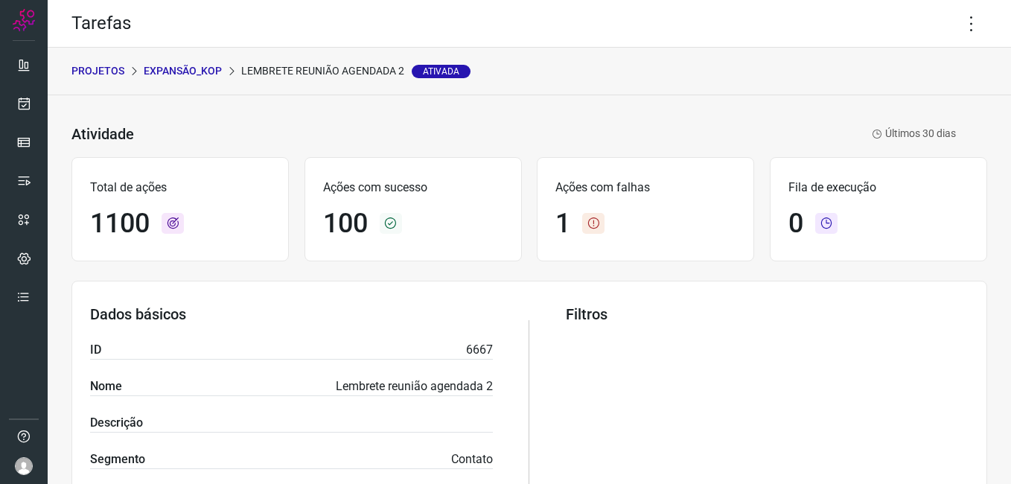
scroll to position [372, 0]
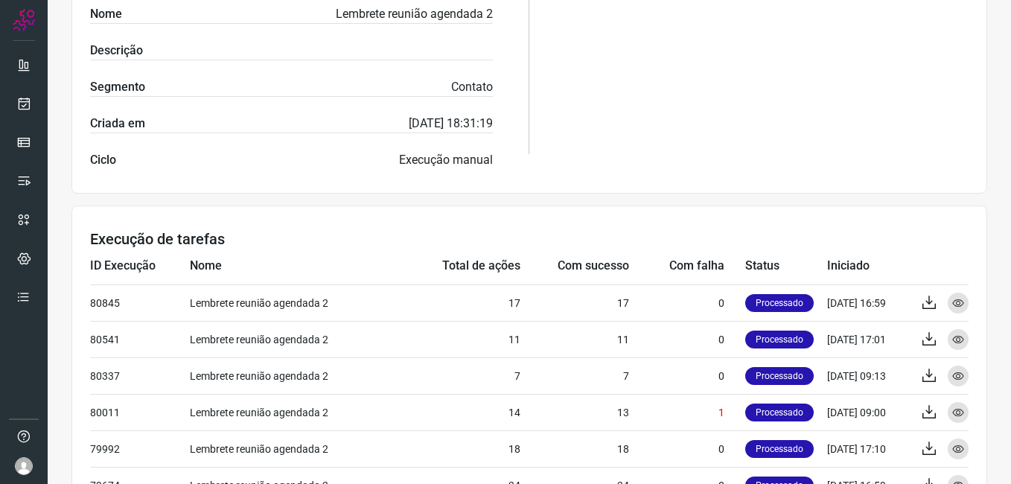
click at [665, 54] on div "Filtros" at bounding box center [767, 51] width 403 height 236
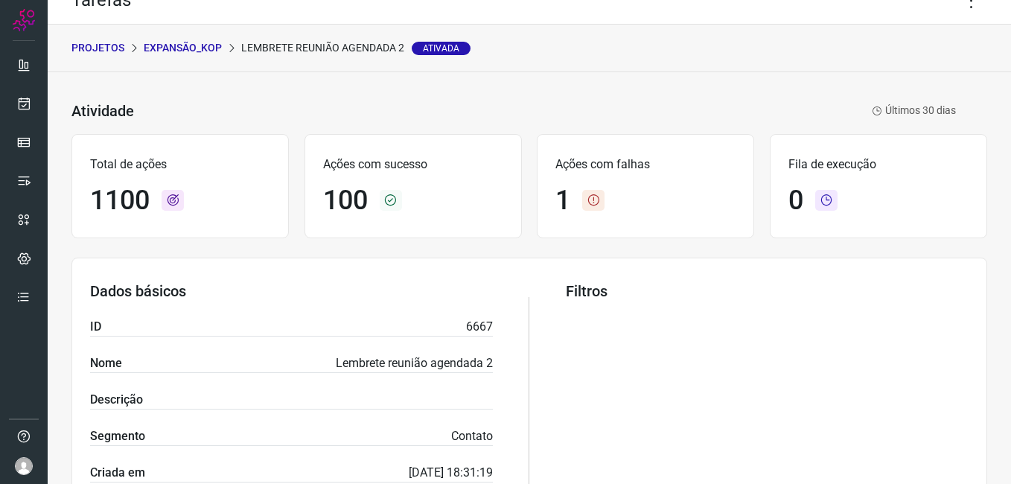
scroll to position [0, 0]
